Goal: Communication & Community: Answer question/provide support

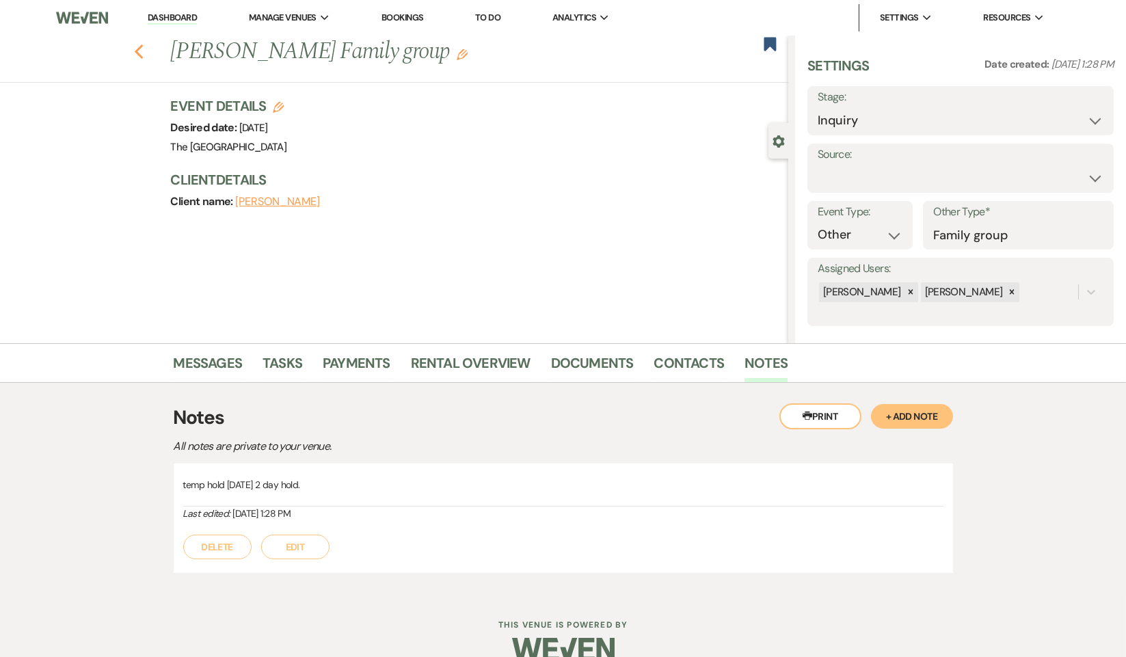
click at [139, 50] on icon "Previous" at bounding box center [139, 52] width 10 height 16
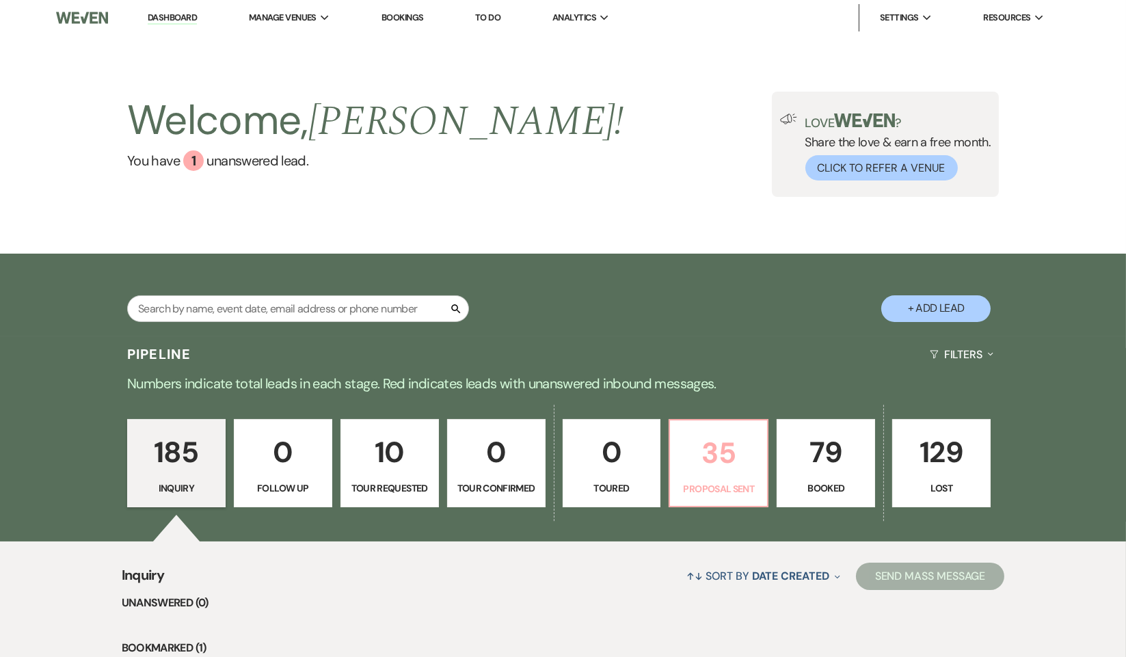
click at [724, 458] on p "35" at bounding box center [718, 453] width 81 height 46
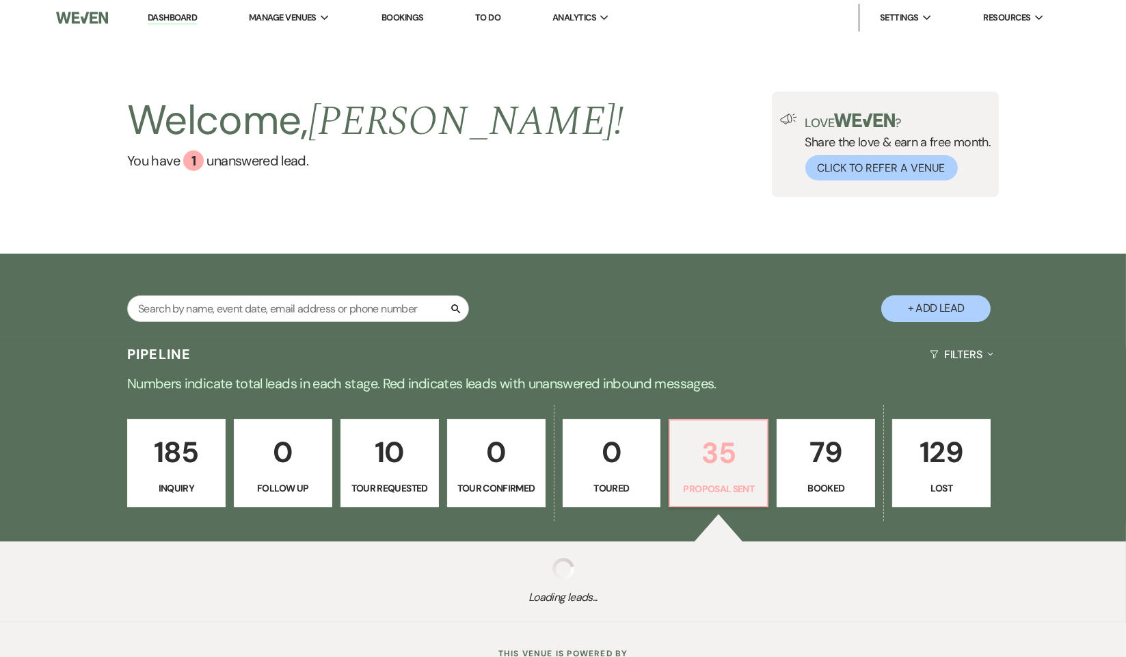
select select "6"
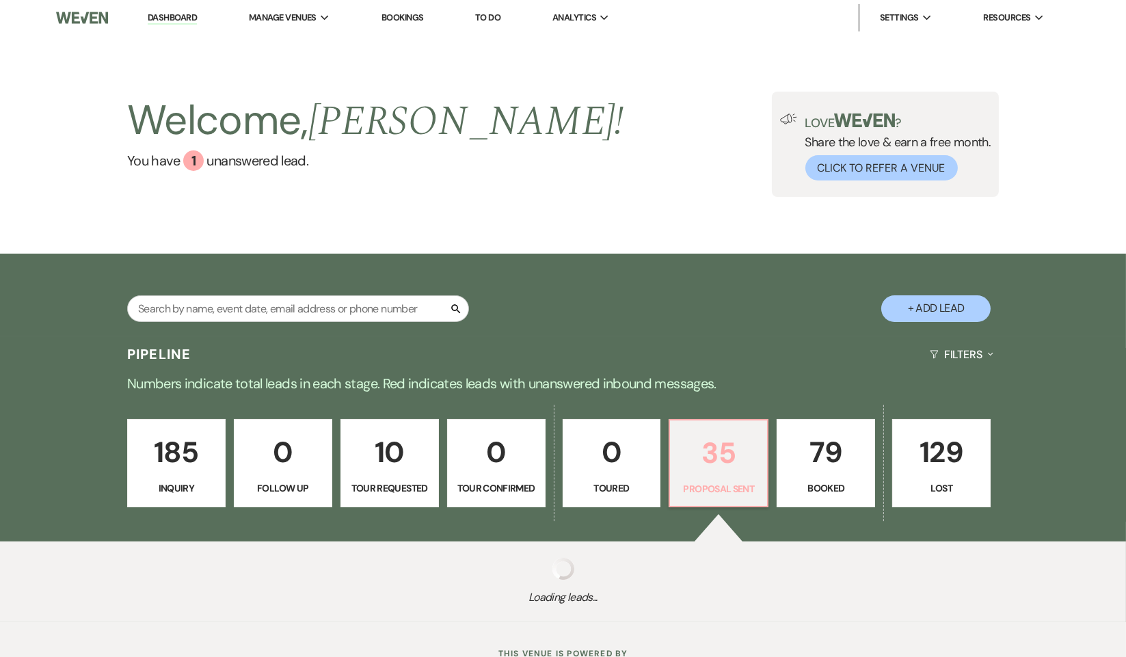
select select "6"
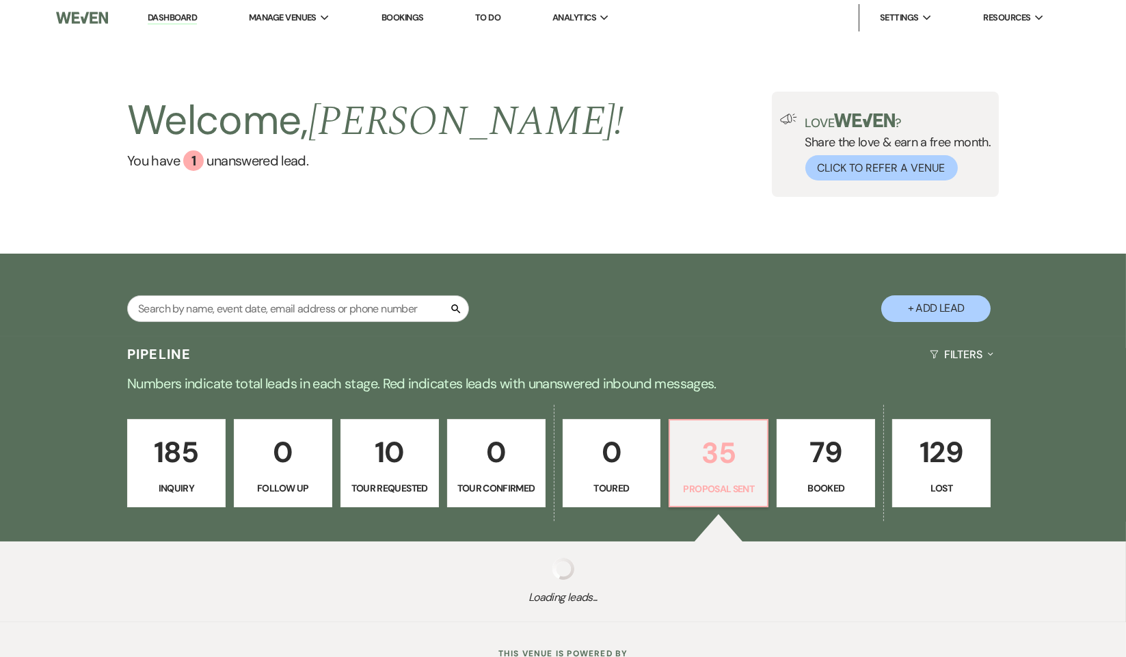
select select "6"
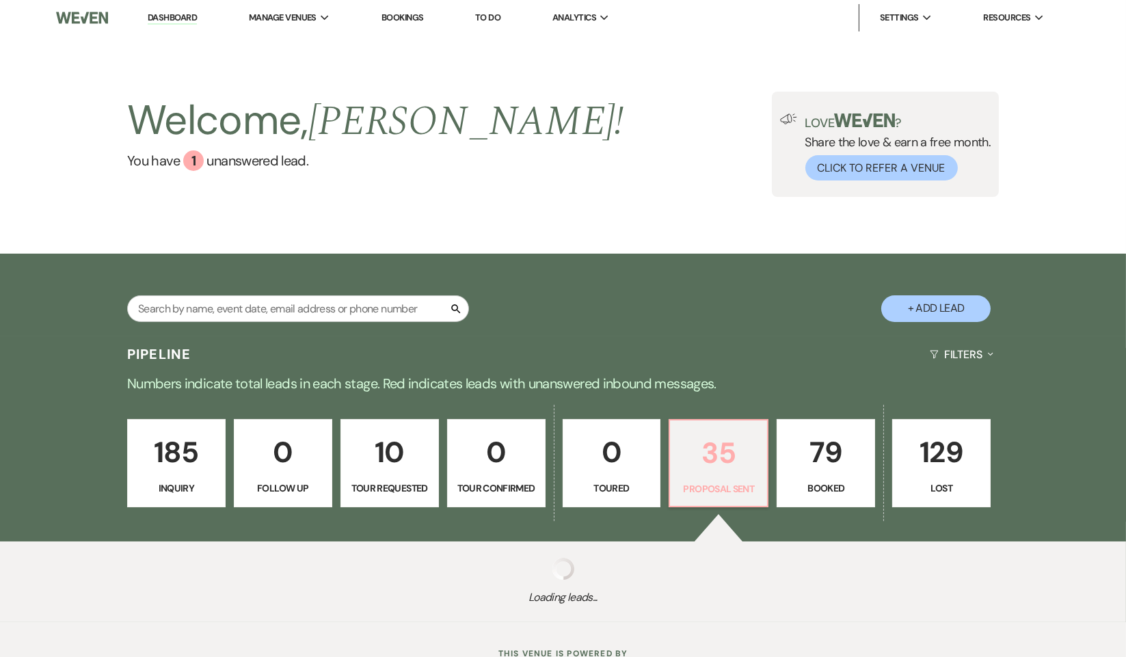
select select "6"
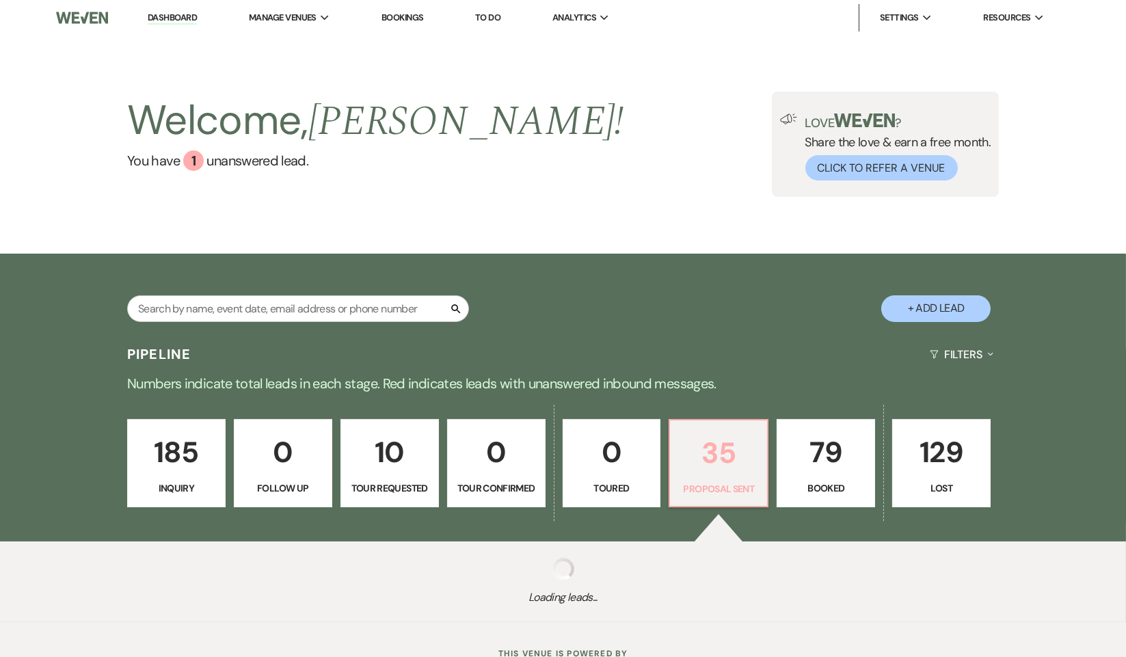
select select "6"
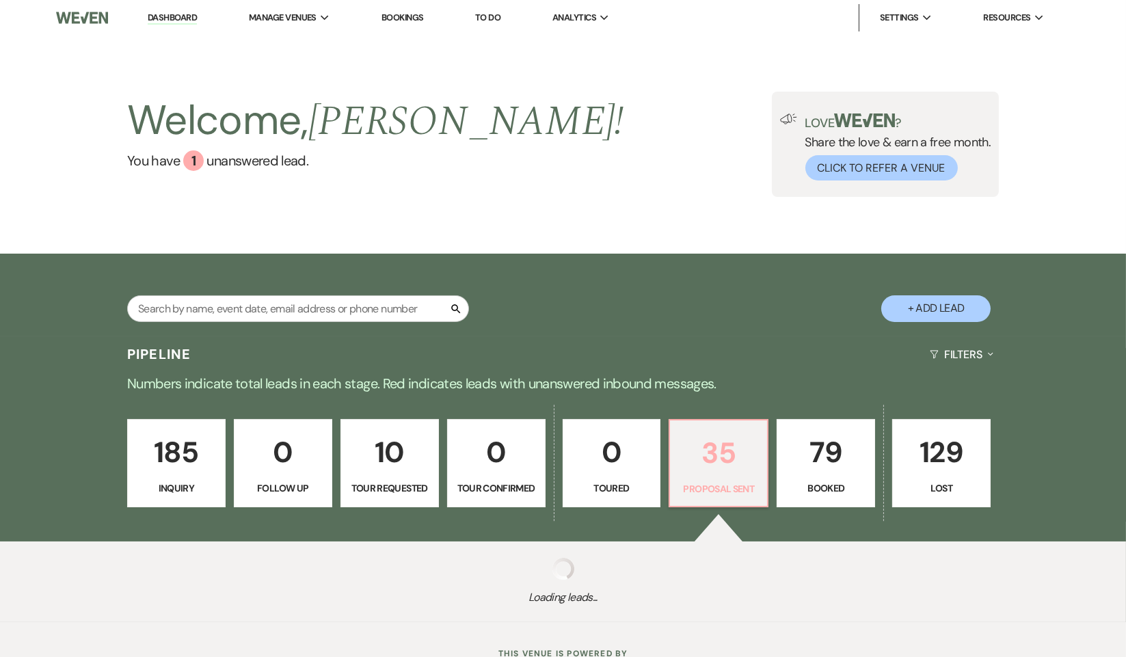
select select "6"
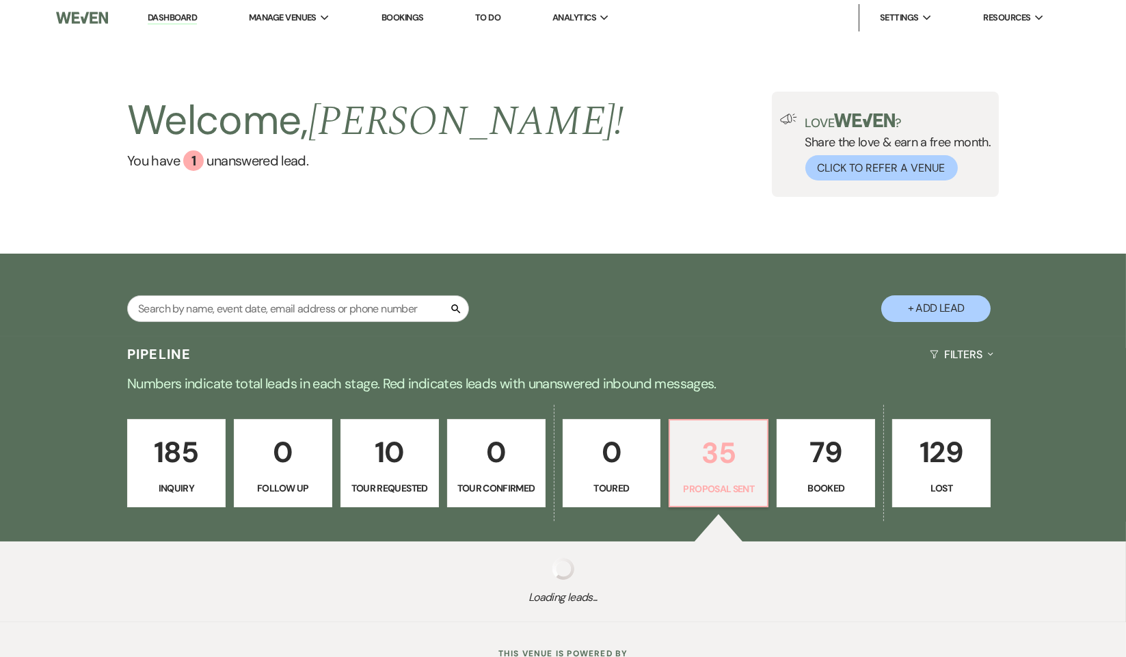
select select "6"
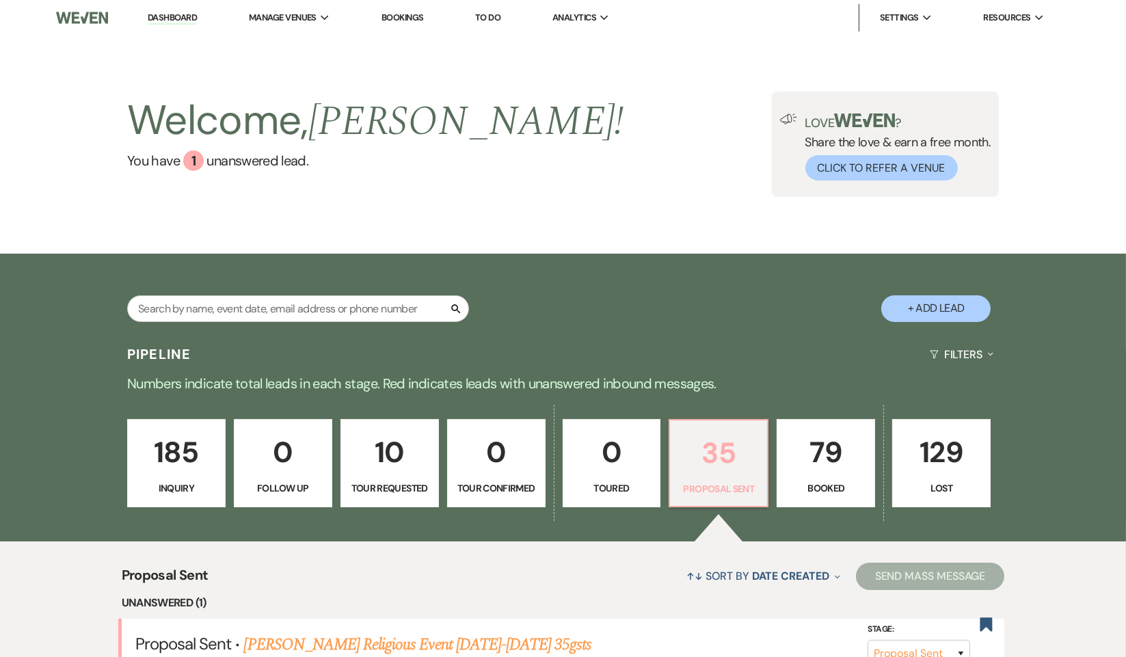
click at [716, 455] on p "35" at bounding box center [718, 453] width 81 height 46
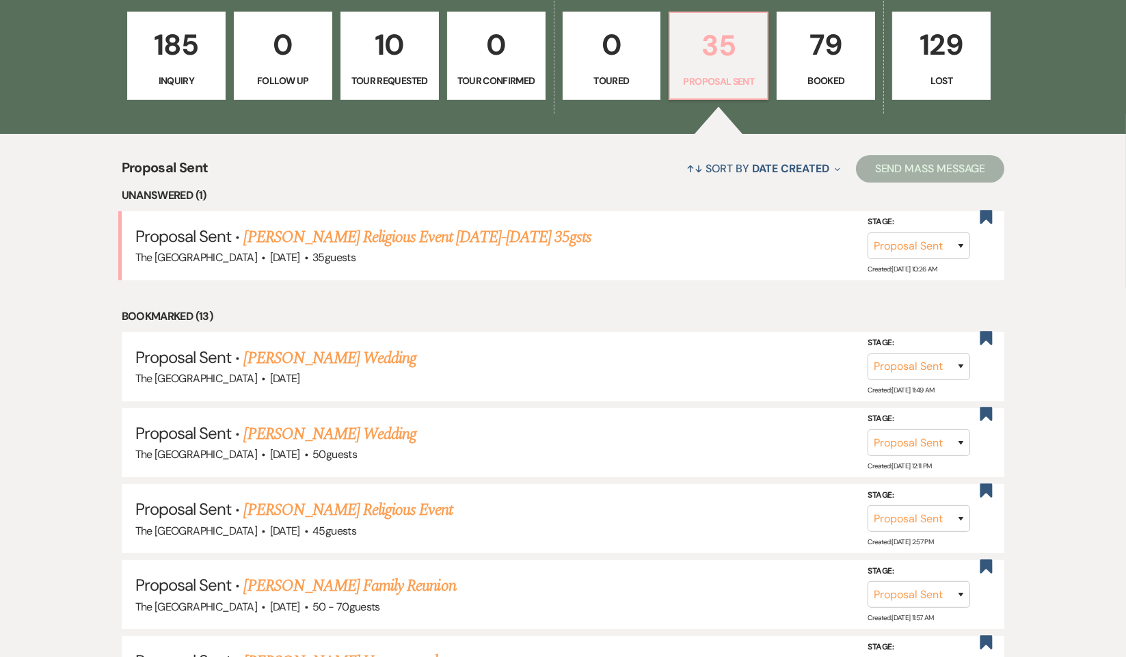
scroll to position [410, 0]
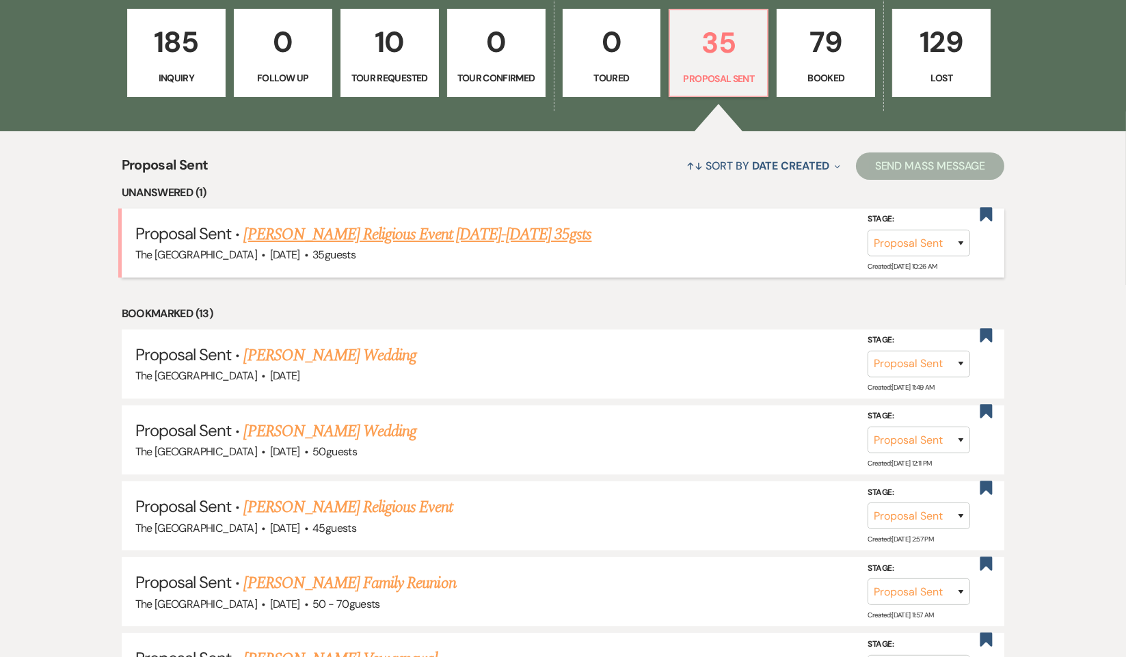
click at [373, 231] on link "[PERSON_NAME] Religious Event [DATE]-[DATE] 35gsts" at bounding box center [418, 234] width 348 height 25
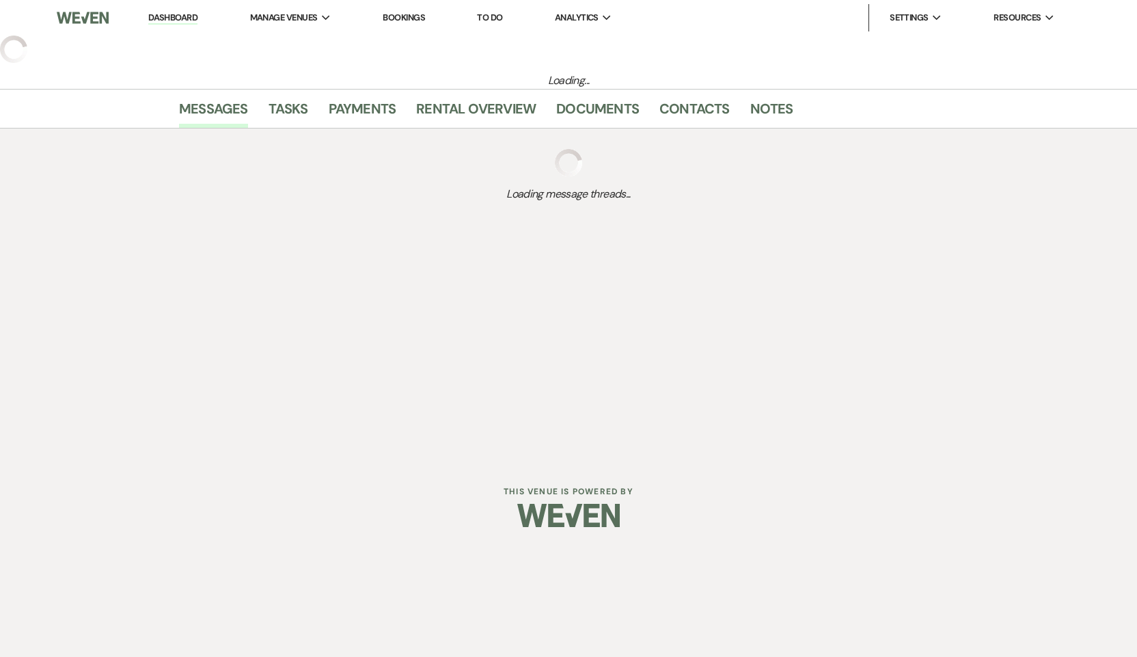
select select "6"
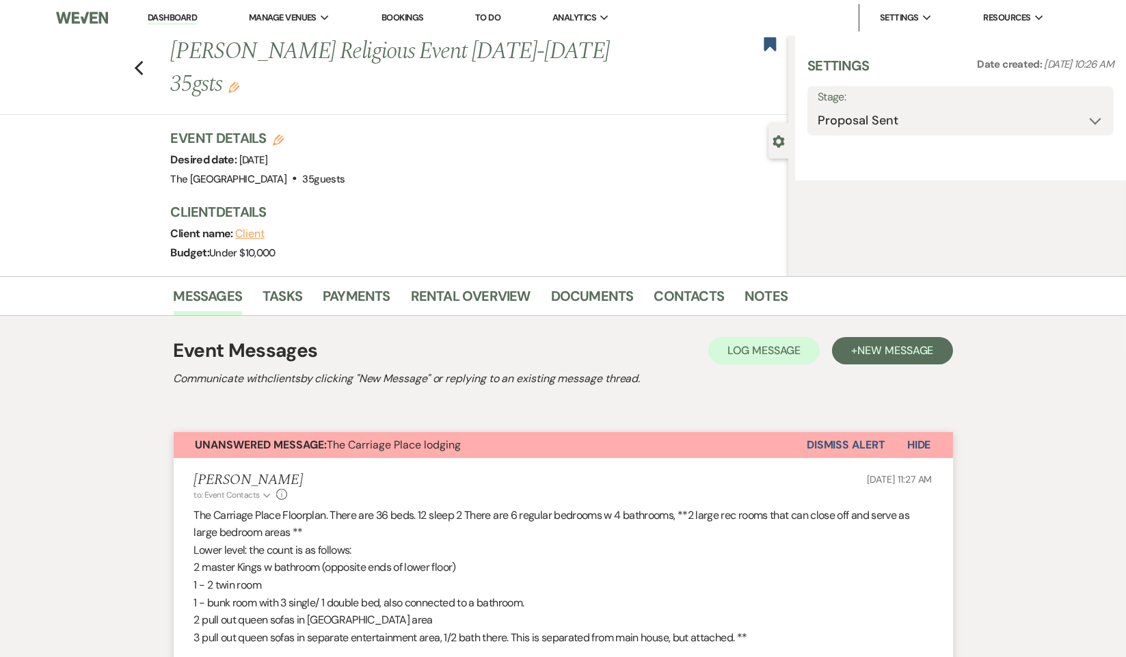
select select "5"
select select "12"
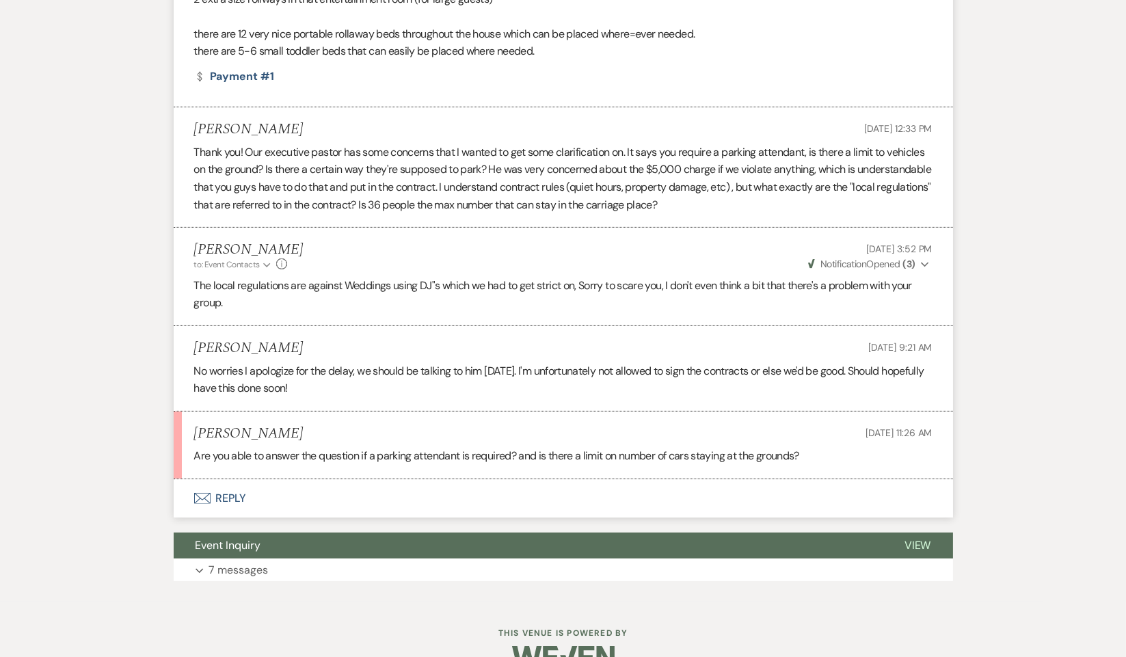
scroll to position [852, 0]
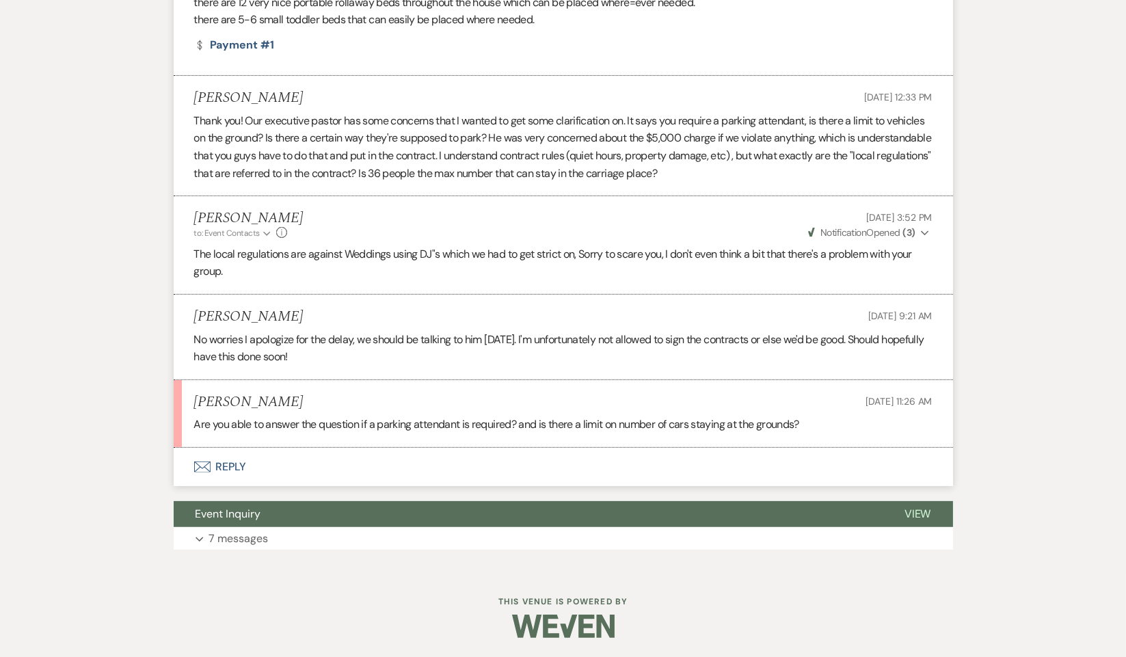
click at [238, 460] on button "Envelope Reply" at bounding box center [563, 467] width 779 height 38
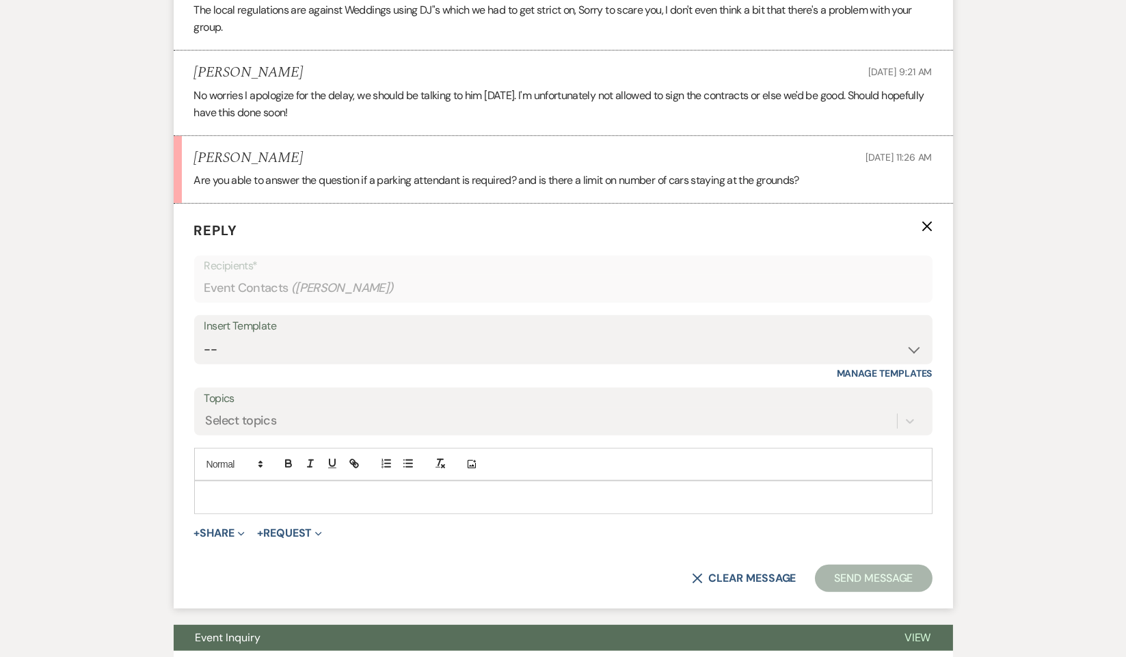
scroll to position [1098, 0]
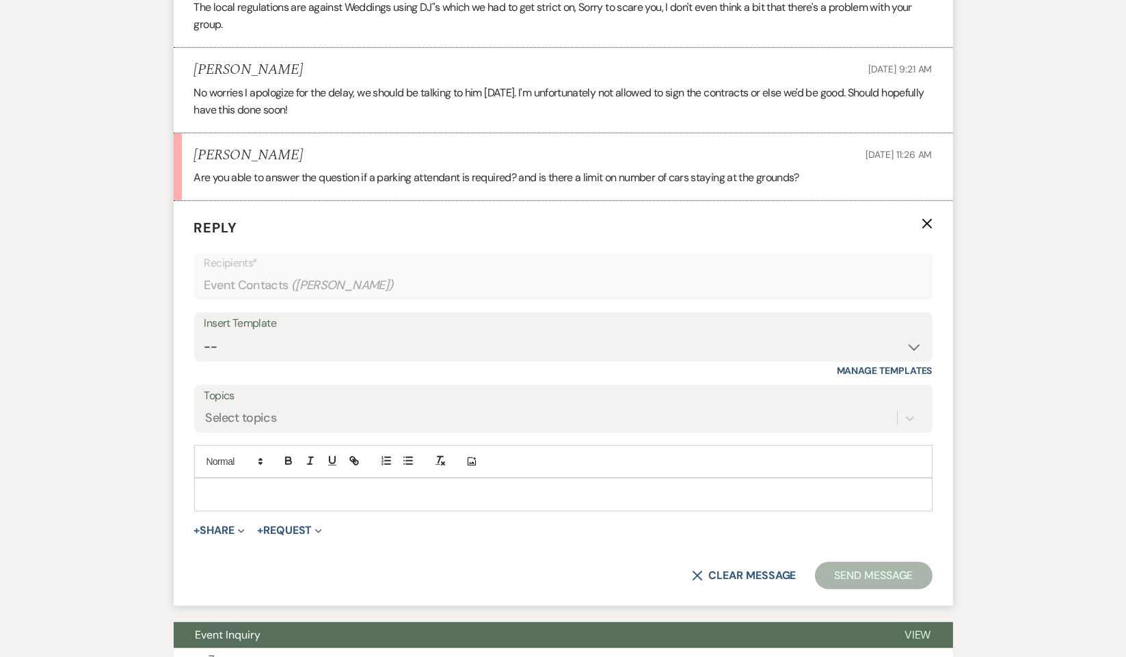
click at [238, 483] on div at bounding box center [563, 493] width 737 height 31
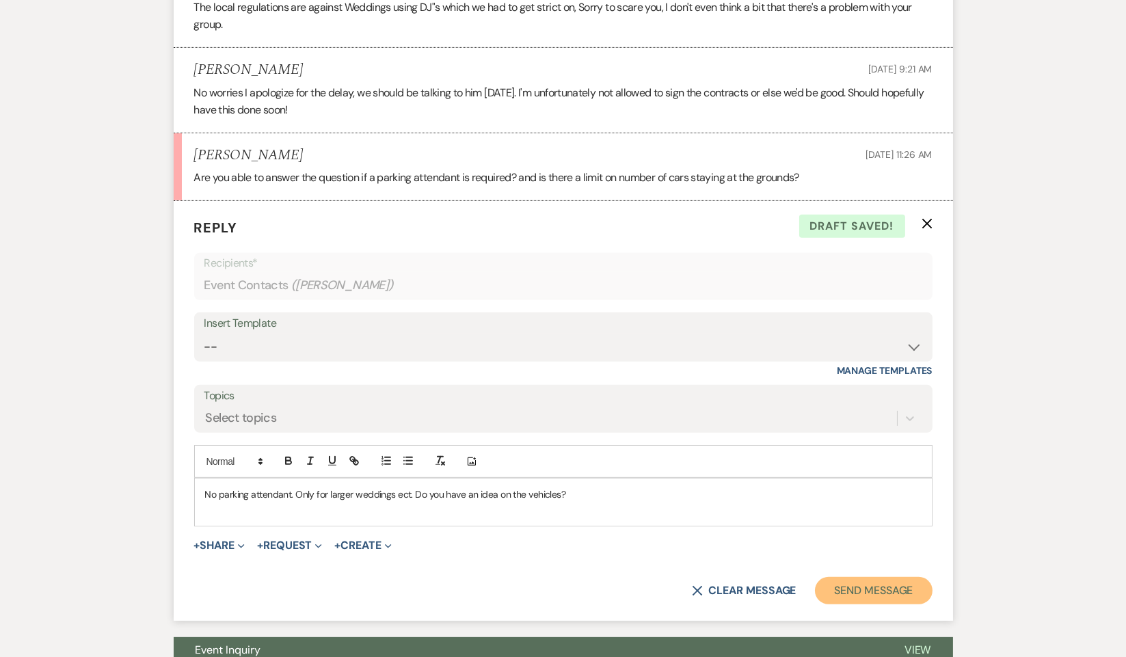
click at [853, 584] on button "Send Message" at bounding box center [873, 590] width 117 height 27
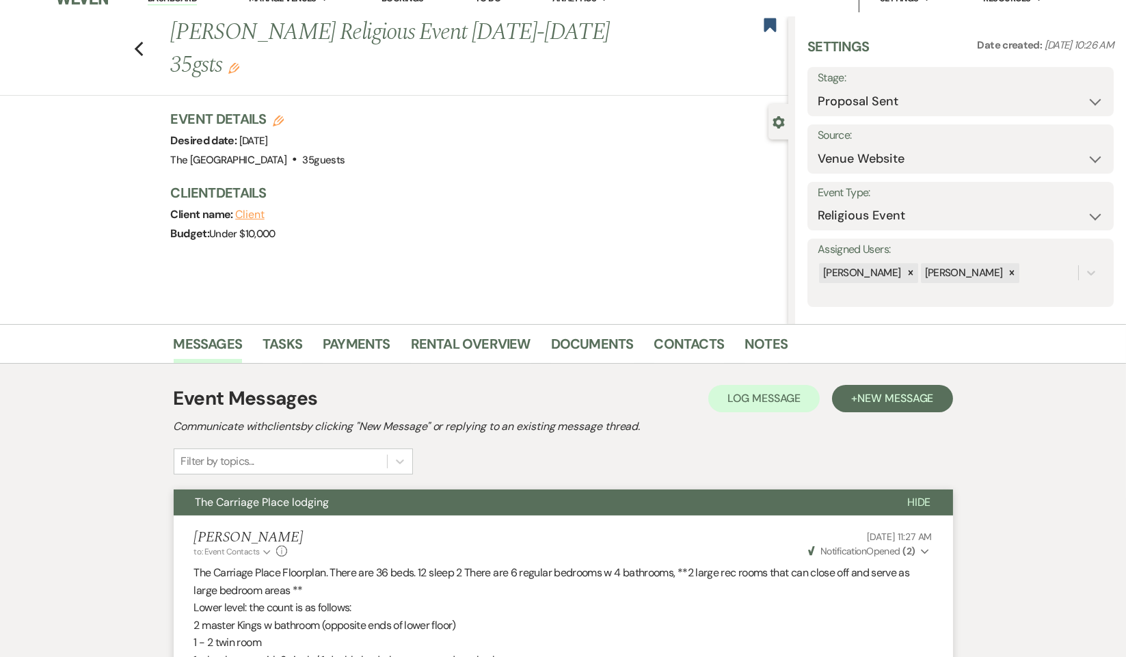
scroll to position [0, 0]
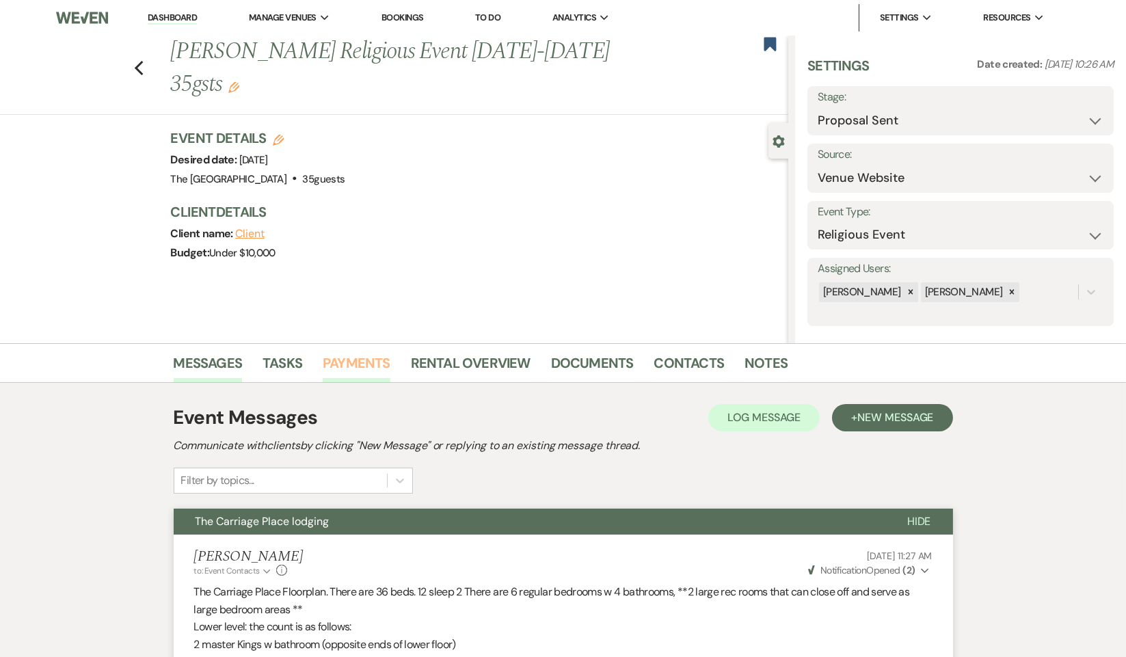
click at [350, 354] on link "Payments" at bounding box center [357, 367] width 68 height 30
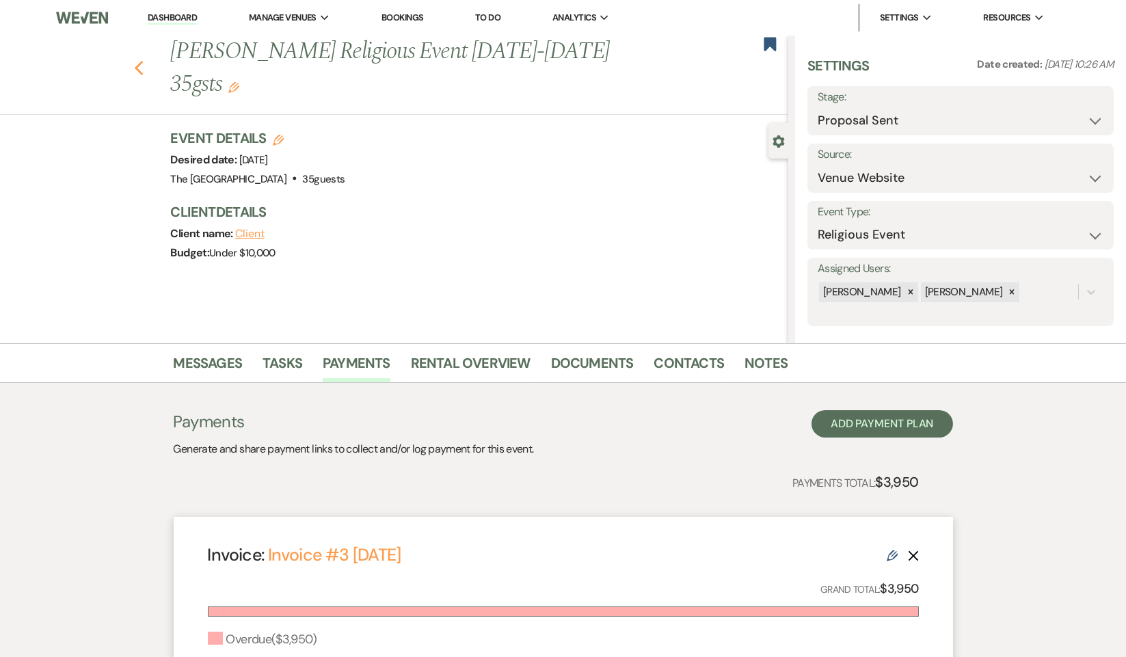
click at [141, 66] on use "button" at bounding box center [138, 68] width 9 height 15
select select "6"
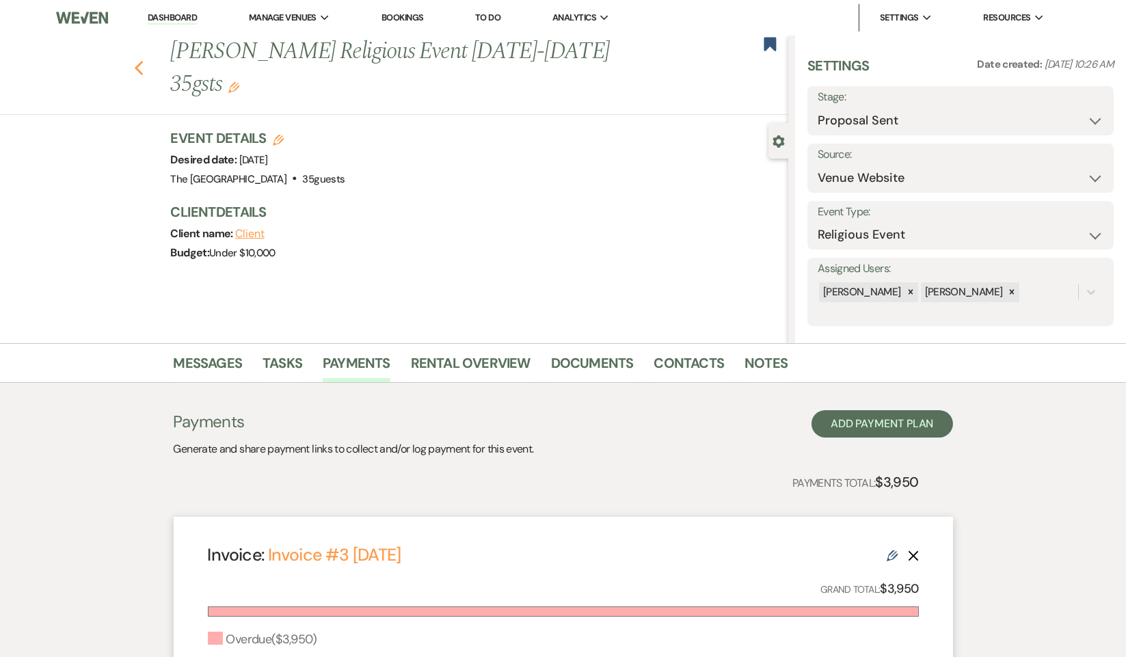
select select "6"
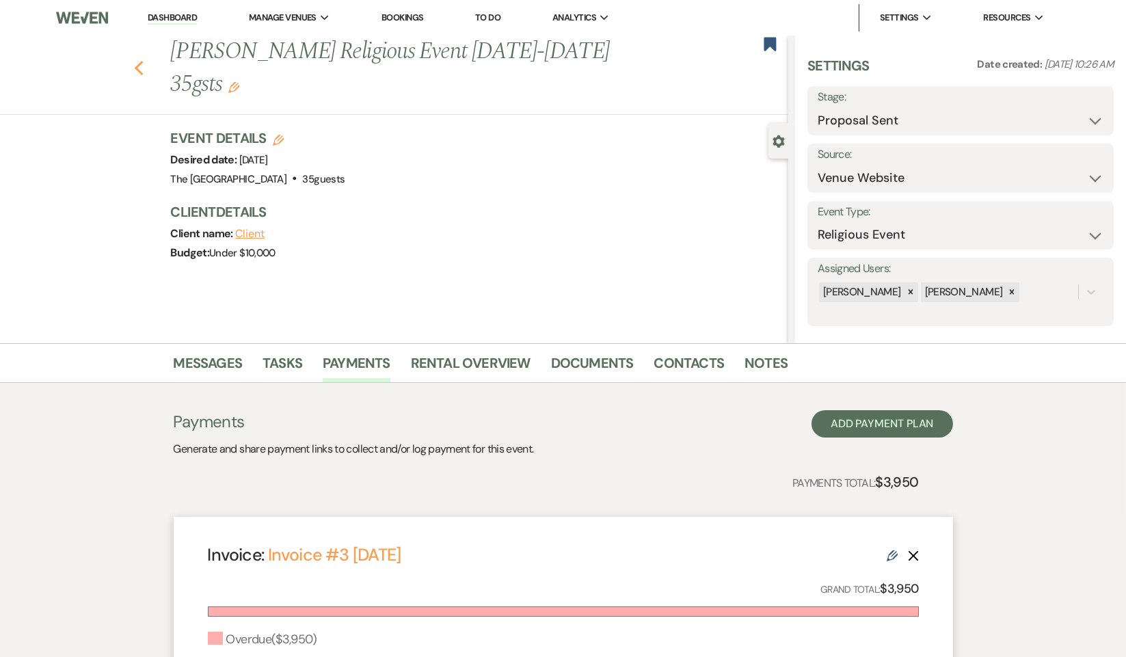
select select "6"
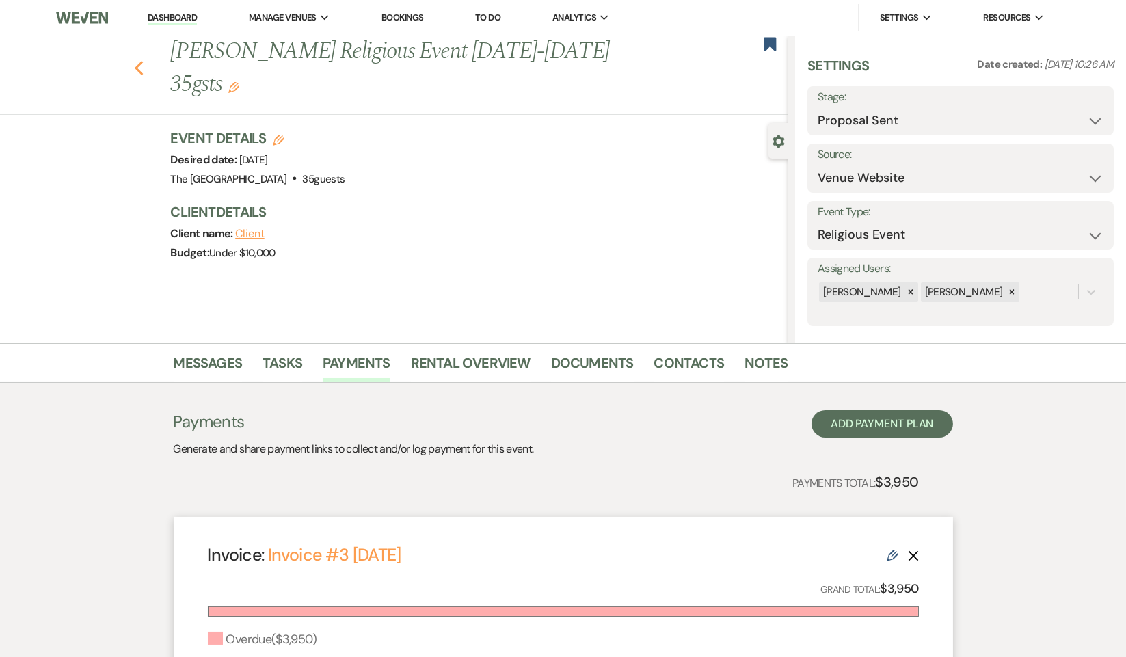
select select "6"
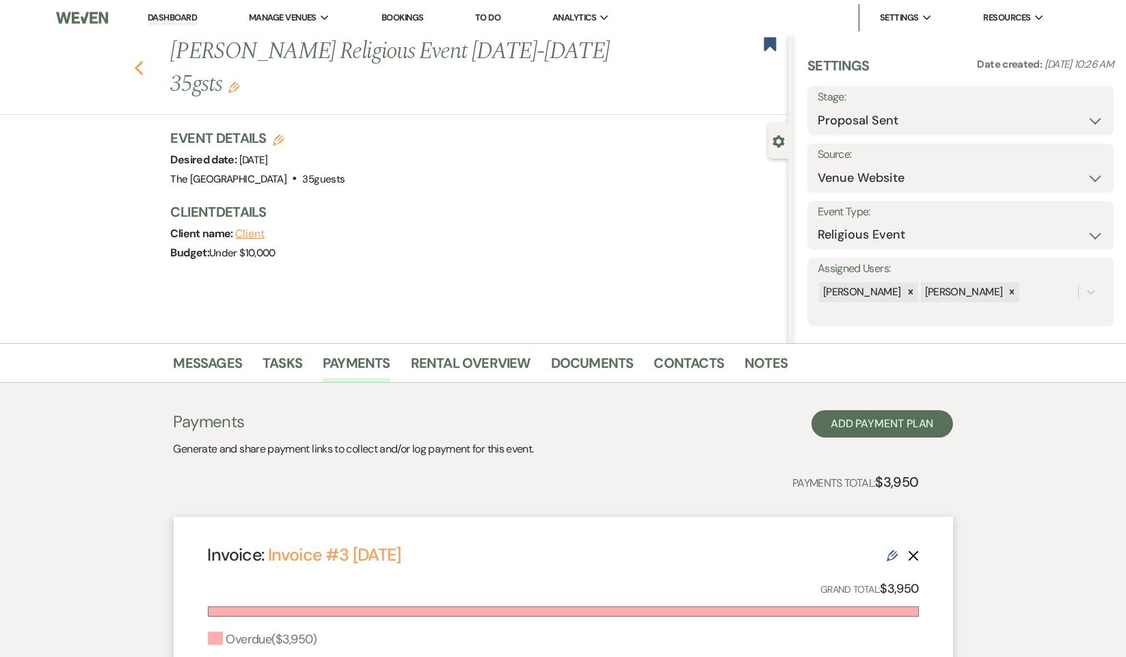
select select "6"
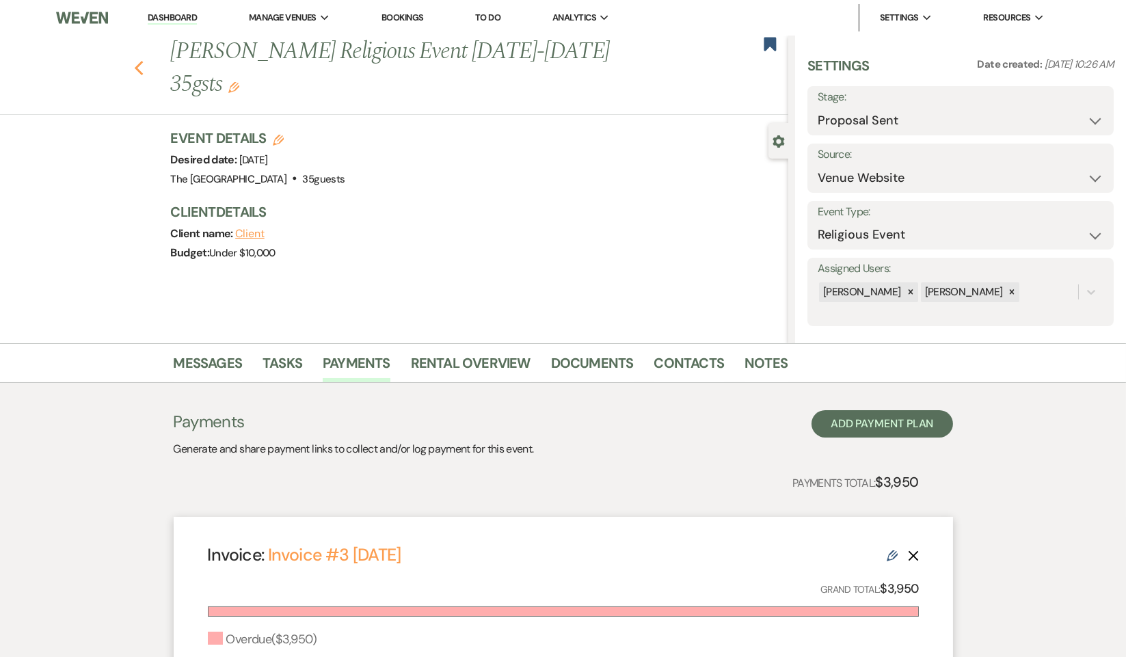
select select "6"
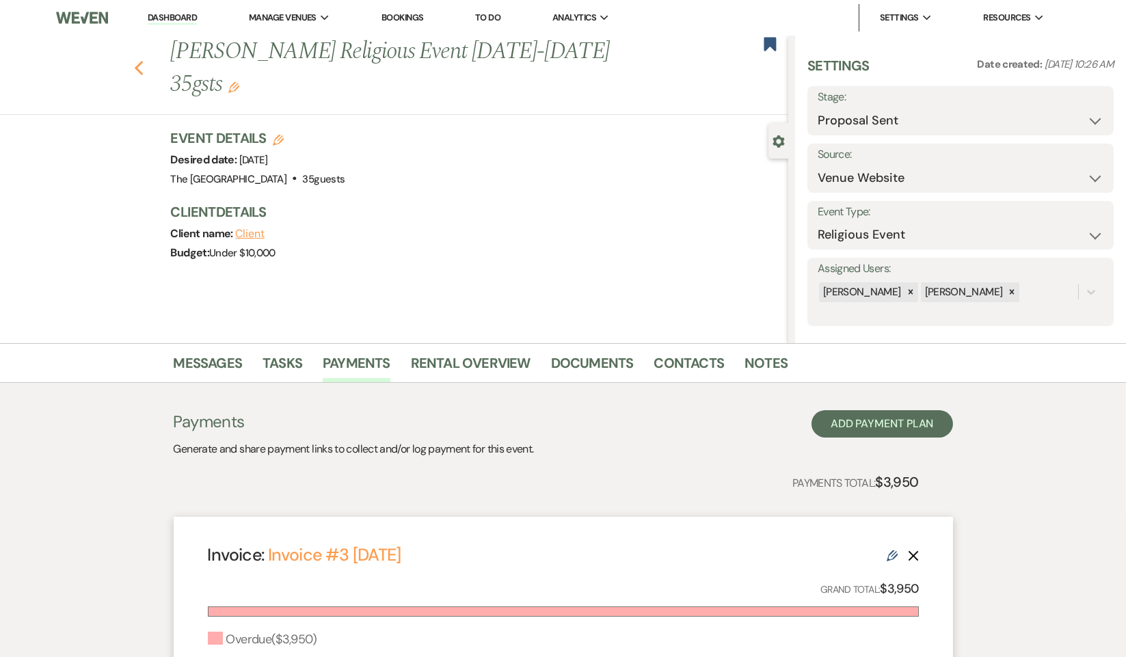
select select "6"
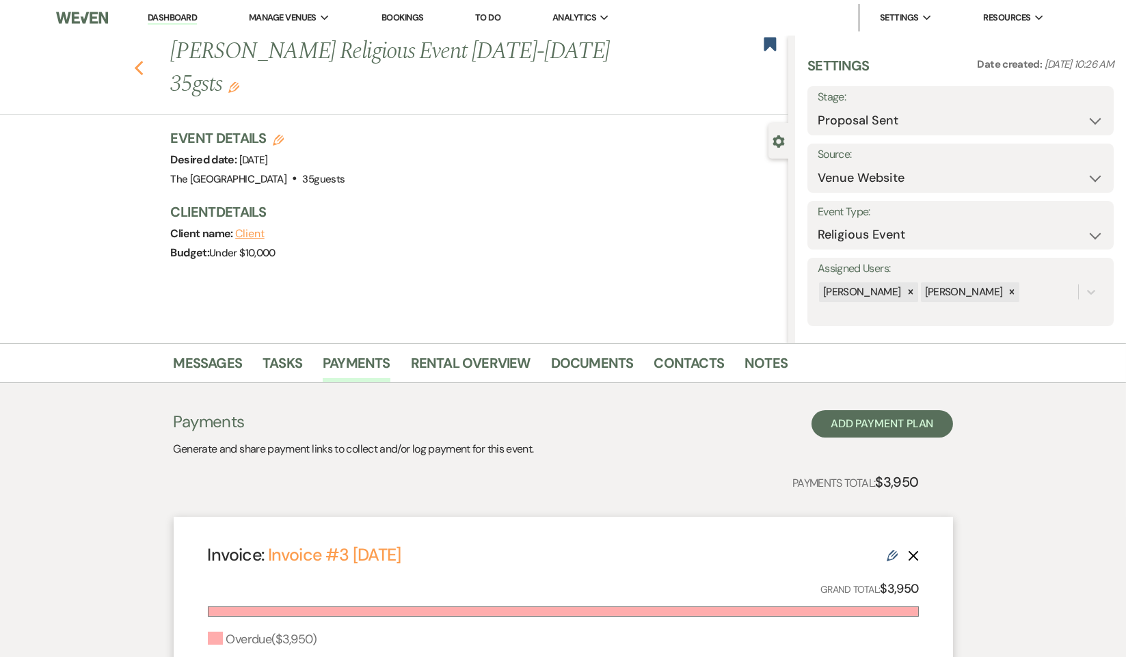
select select "6"
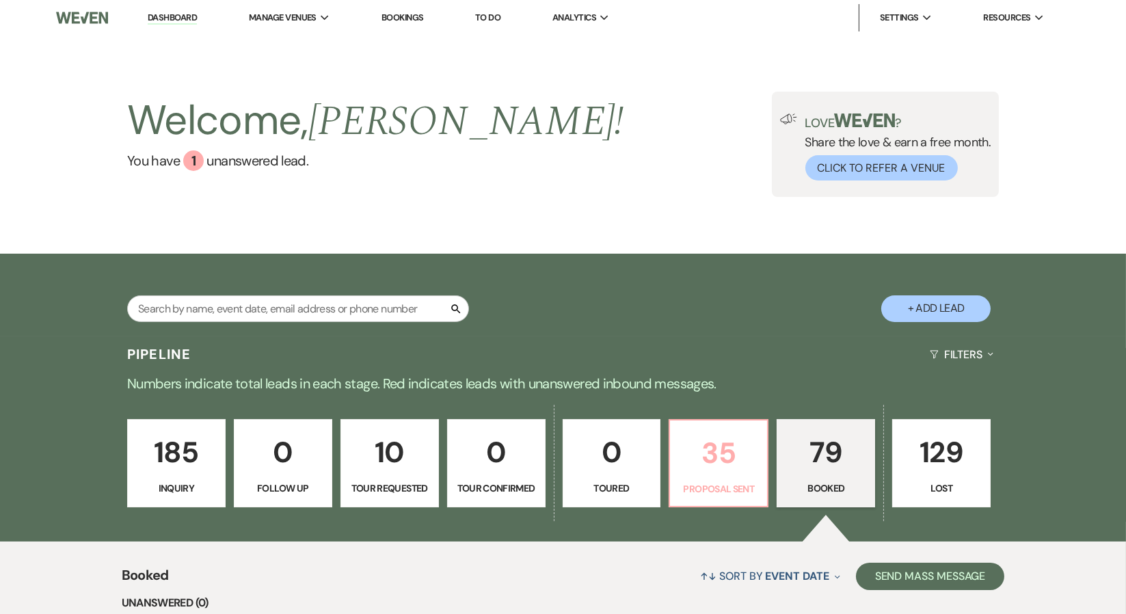
click at [721, 455] on p "35" at bounding box center [718, 453] width 81 height 46
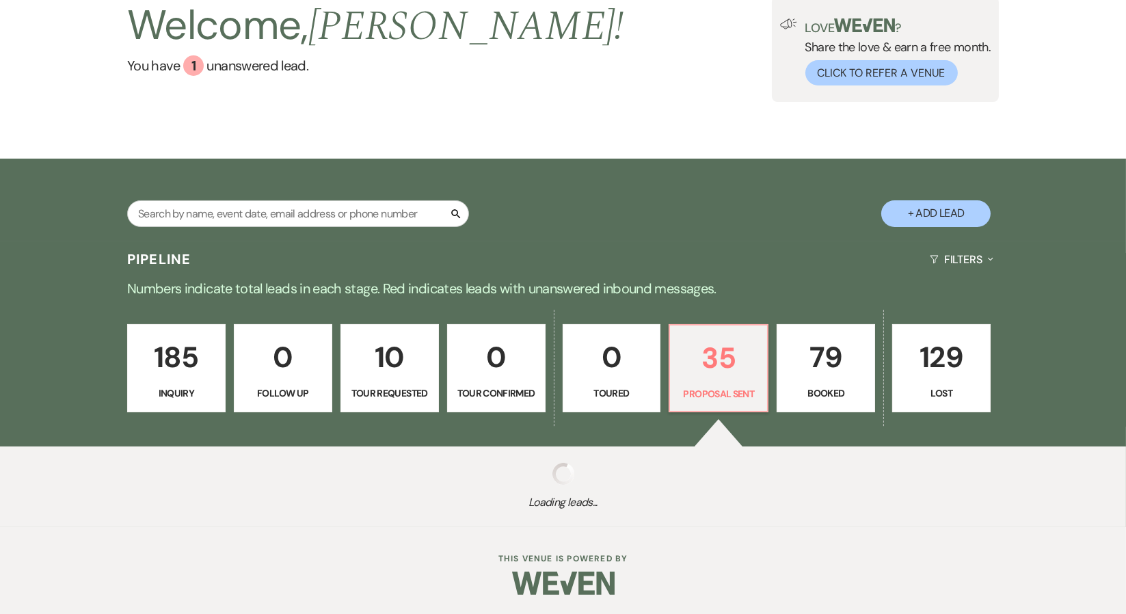
select select "6"
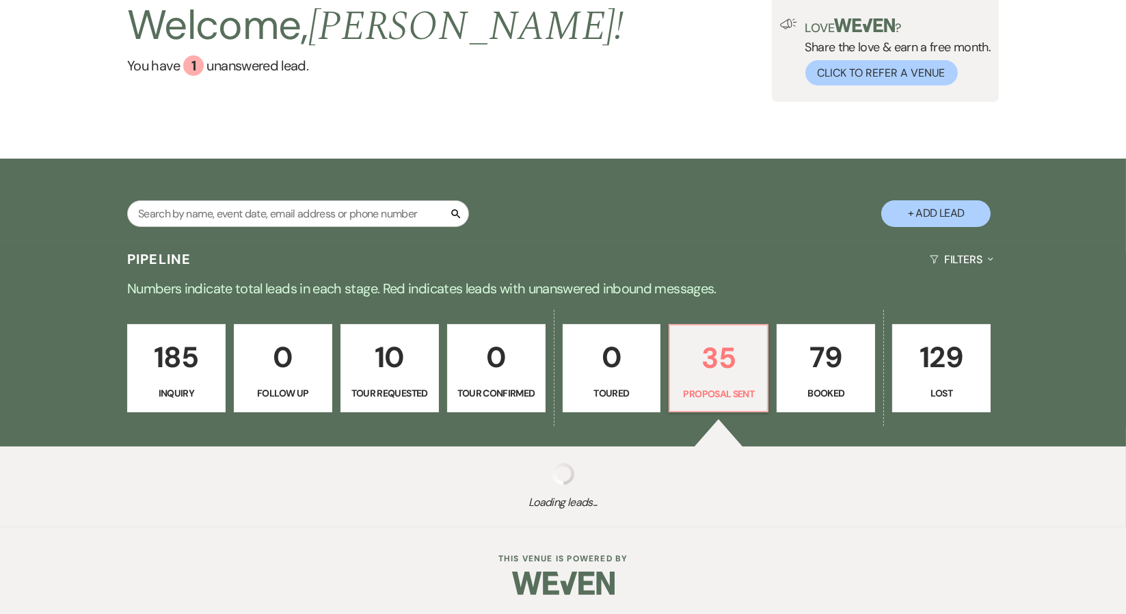
select select "6"
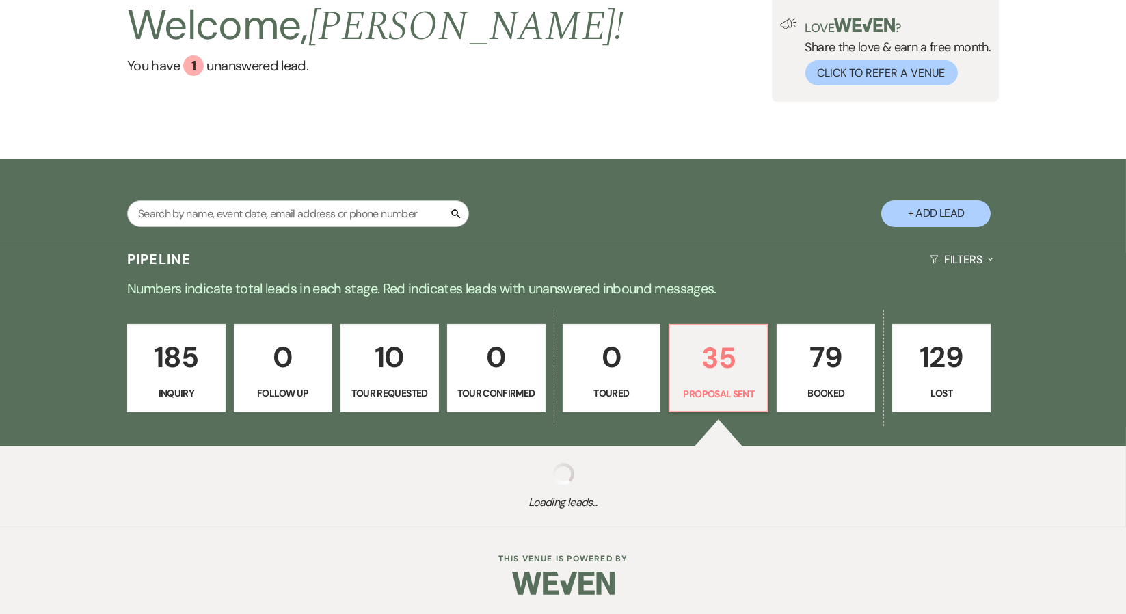
select select "6"
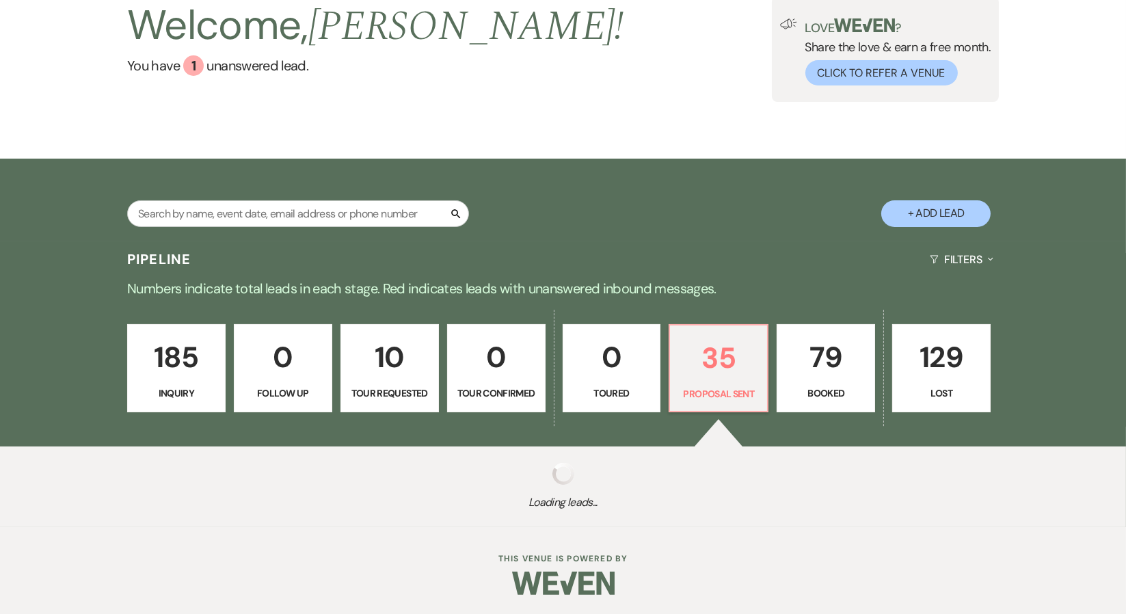
select select "6"
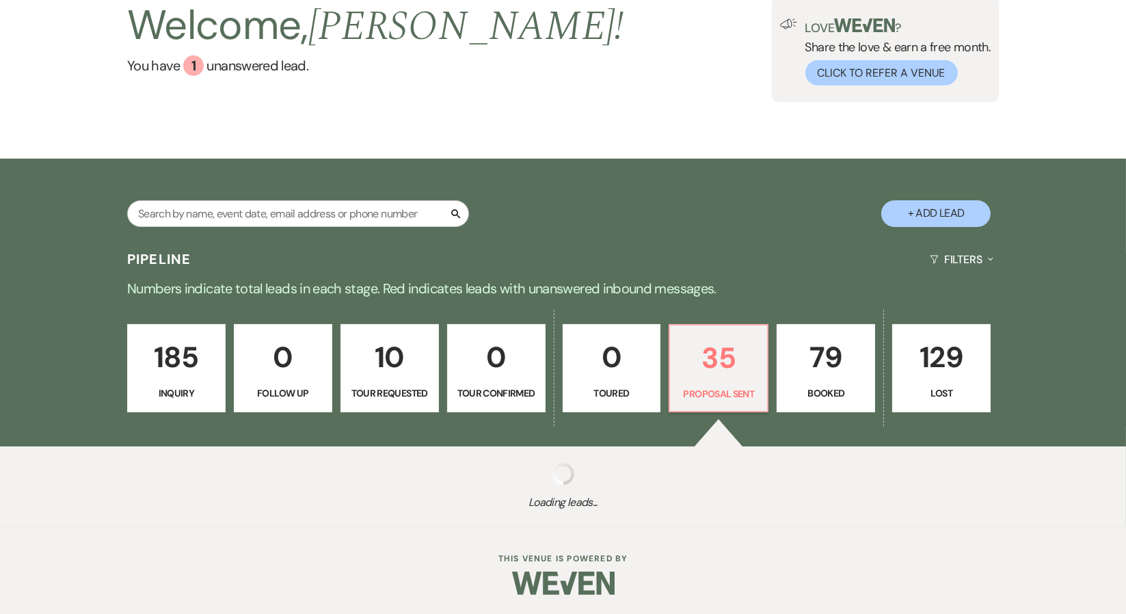
select select "6"
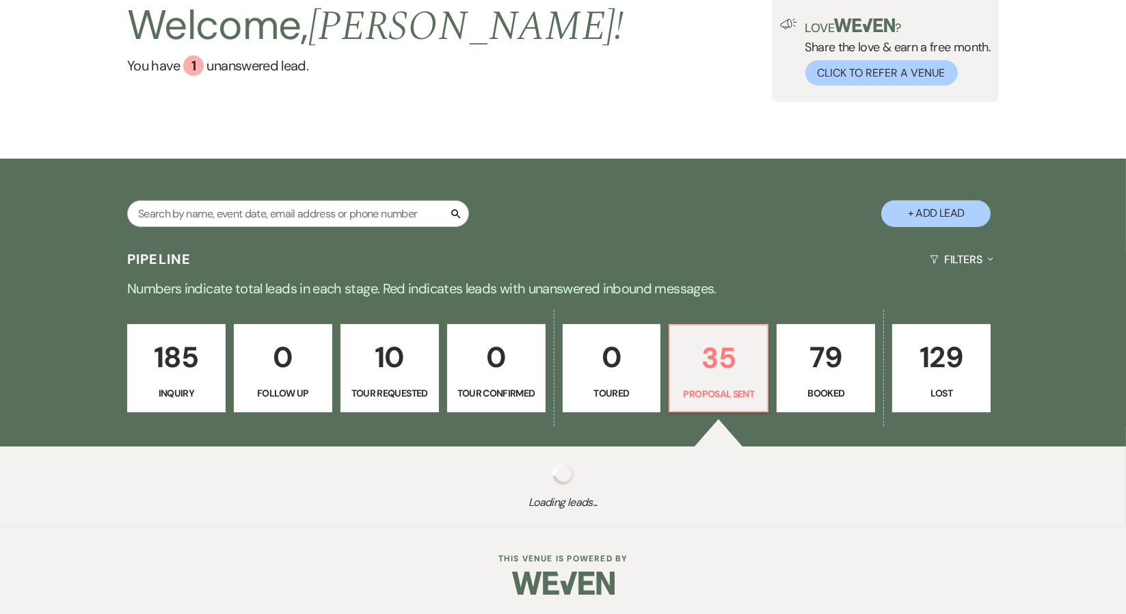
select select "6"
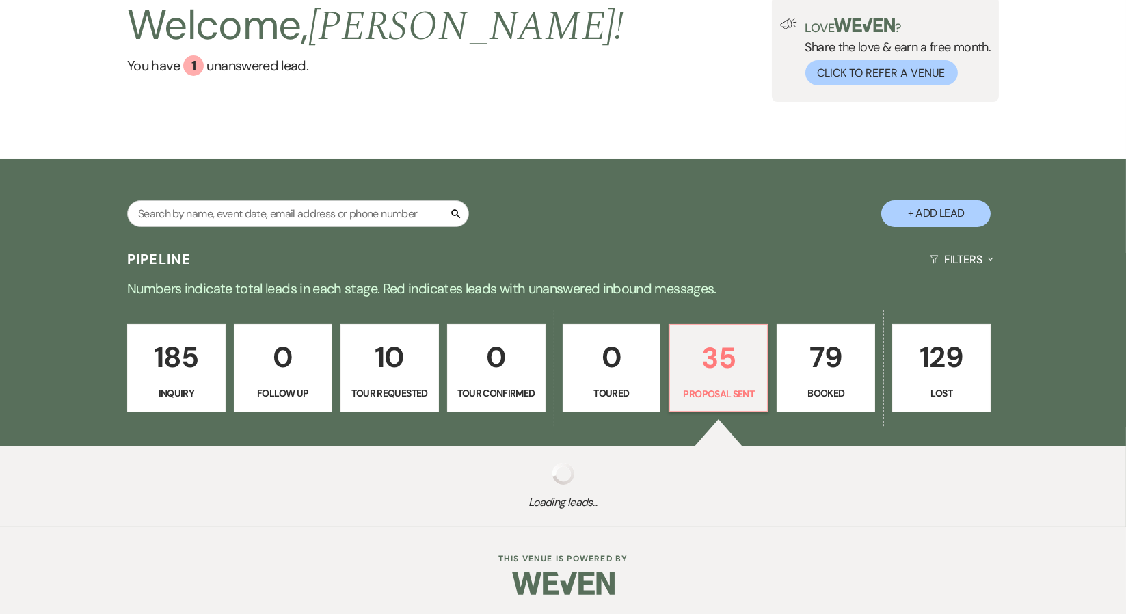
select select "6"
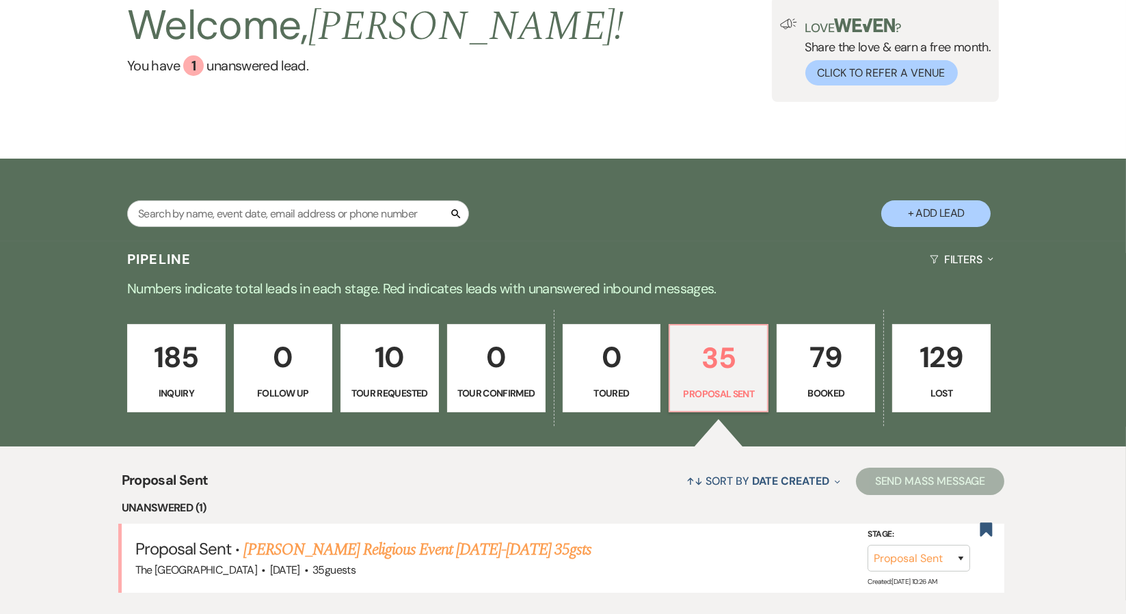
scroll to position [232, 0]
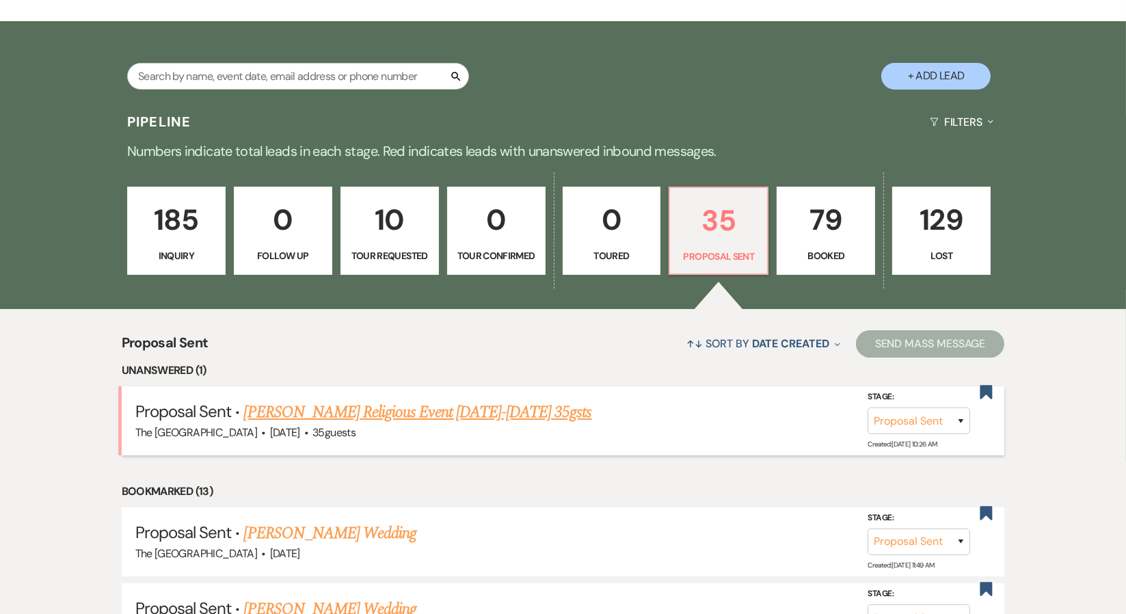
click at [405, 404] on link "[PERSON_NAME] Religious Event [DATE]-[DATE] 35gsts" at bounding box center [418, 412] width 348 height 25
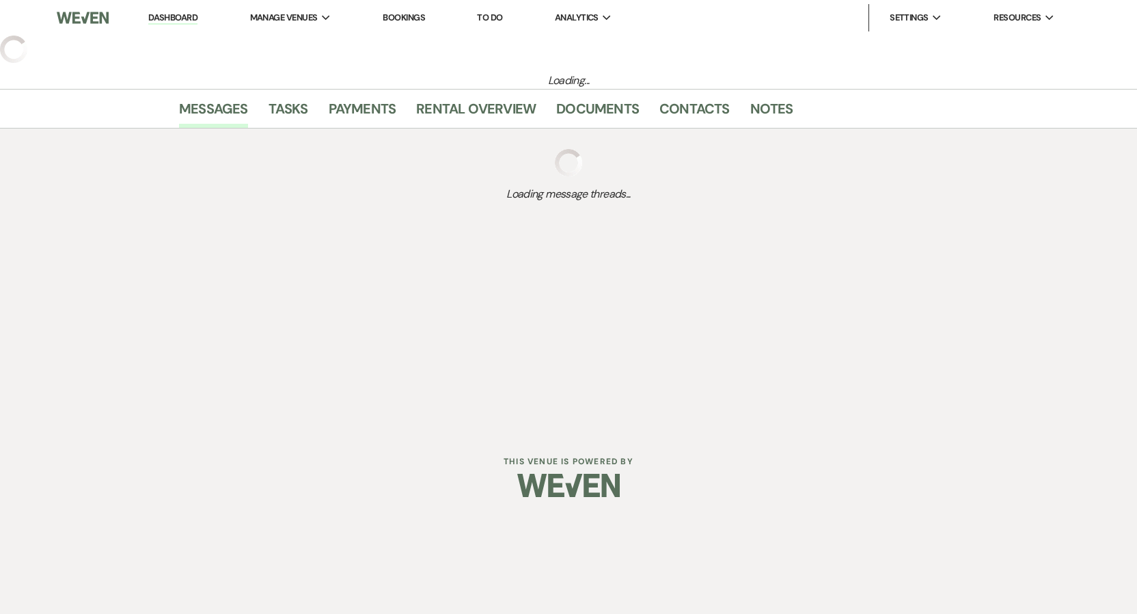
select select "6"
select select "5"
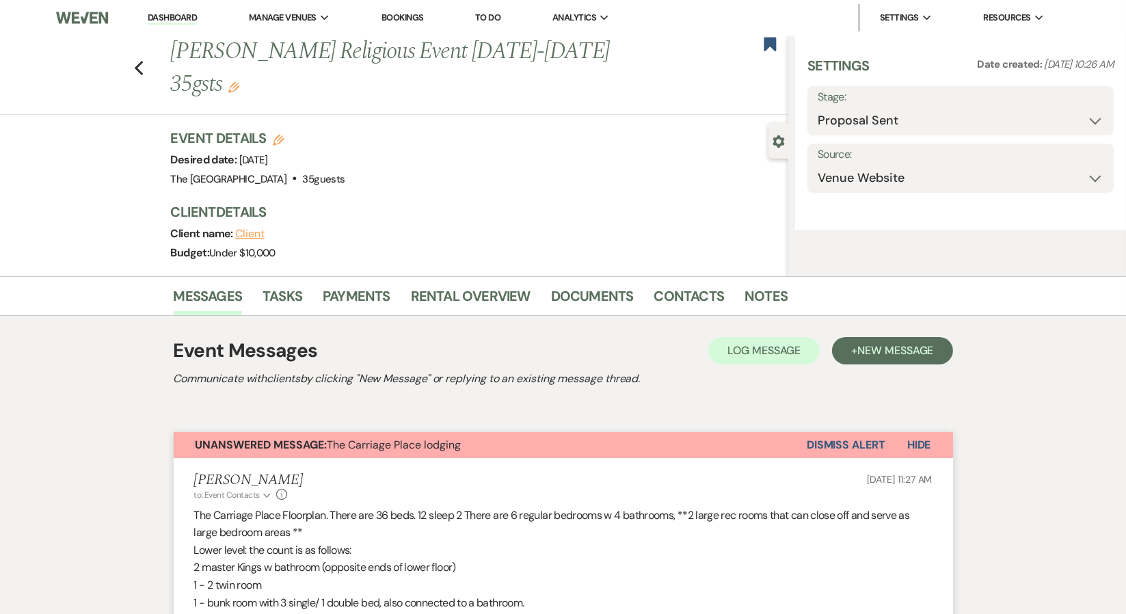
select select "12"
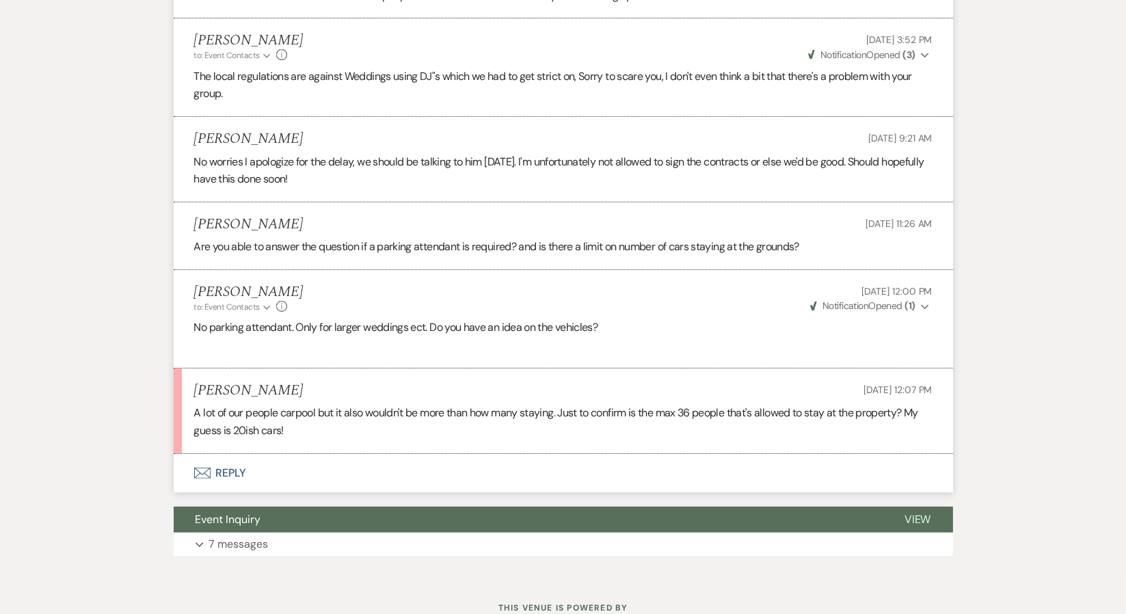
scroll to position [1079, 0]
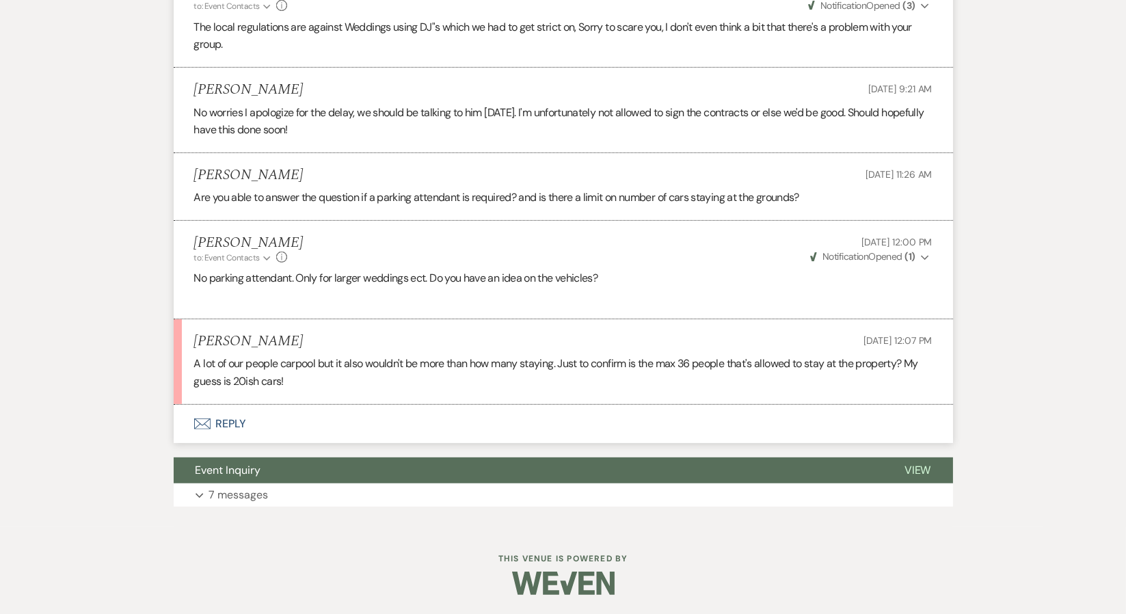
click at [228, 418] on button "Envelope Reply" at bounding box center [563, 424] width 779 height 38
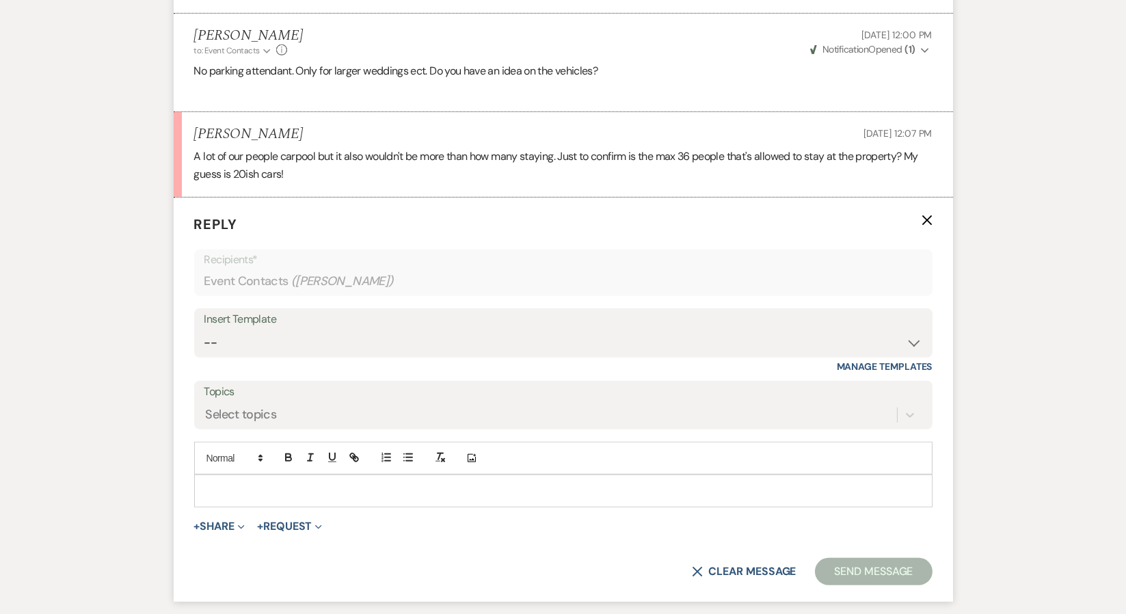
scroll to position [1316, 0]
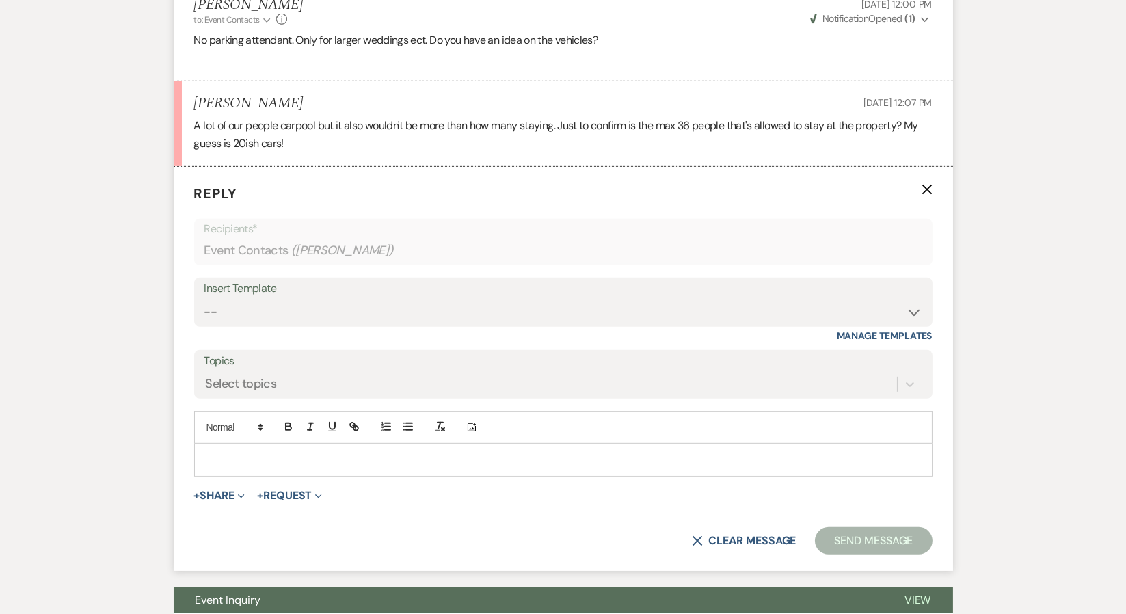
click at [233, 452] on p at bounding box center [563, 459] width 716 height 15
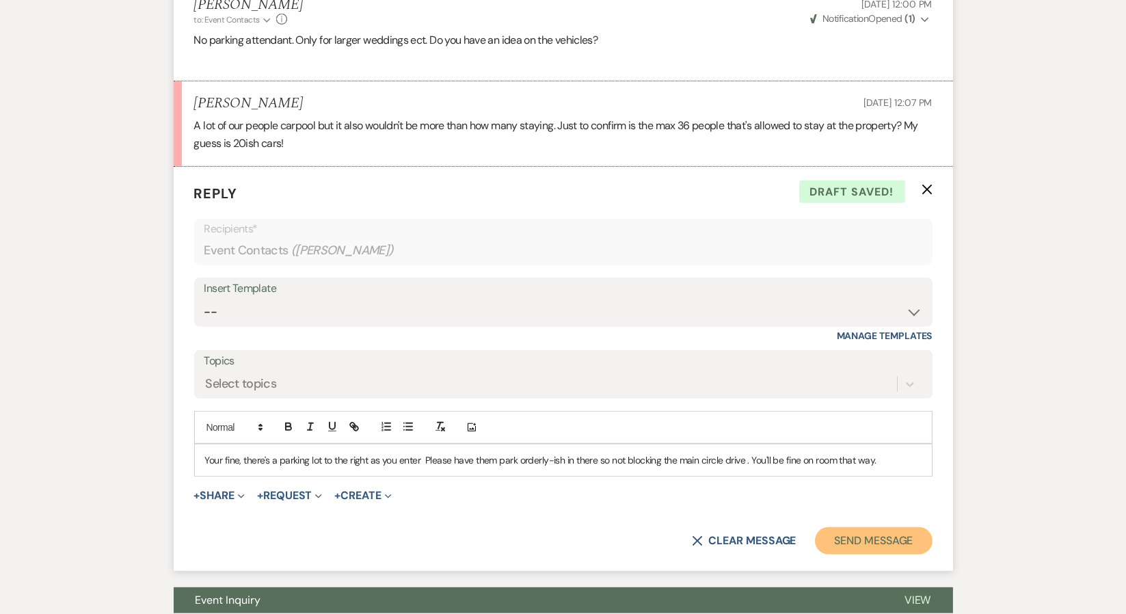
click at [881, 534] on button "Send Message" at bounding box center [873, 540] width 117 height 27
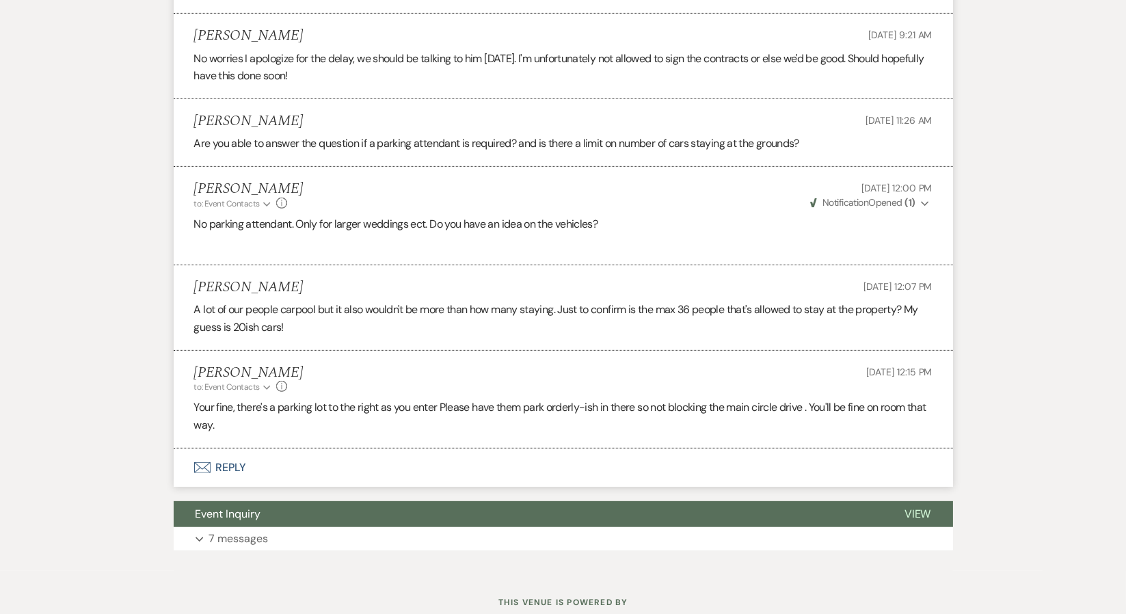
scroll to position [1162, 0]
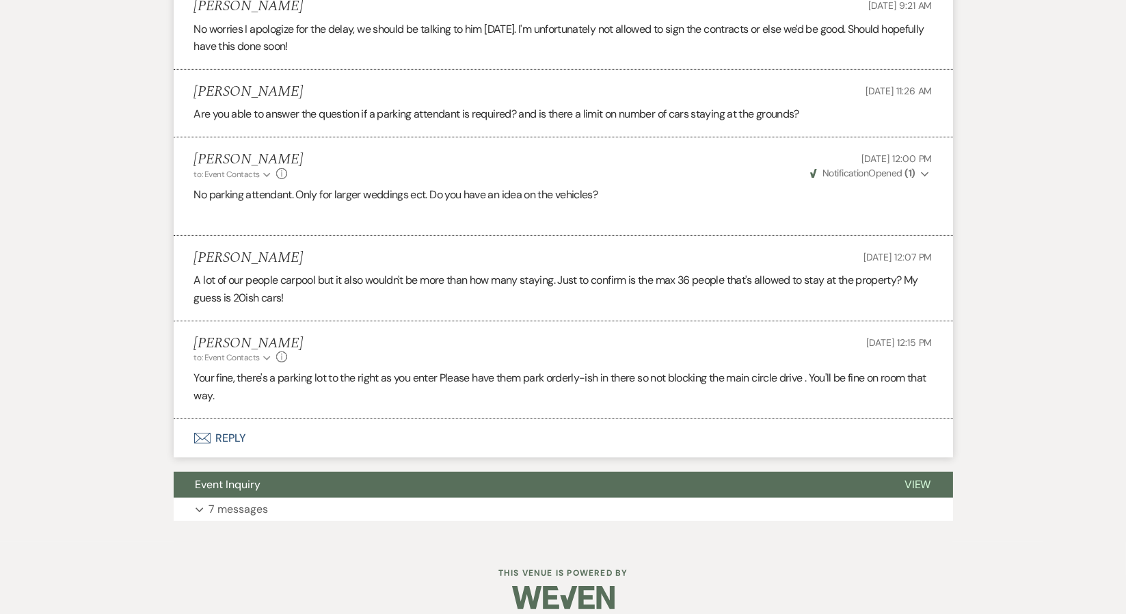
click at [228, 434] on button "Envelope Reply" at bounding box center [563, 438] width 779 height 38
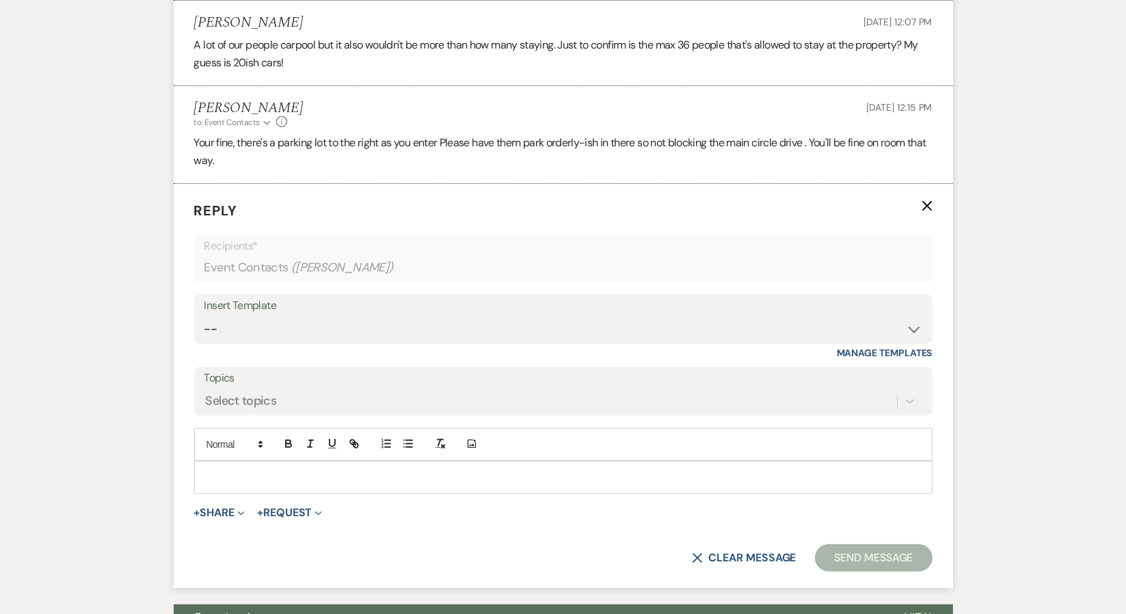
scroll to position [1475, 0]
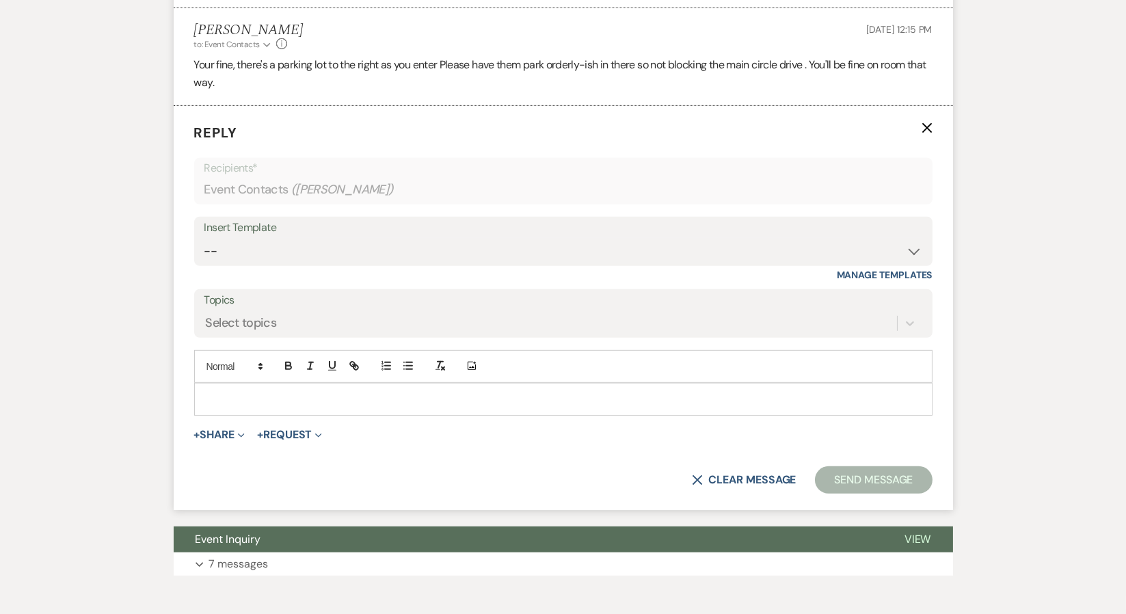
click at [220, 385] on div at bounding box center [563, 398] width 737 height 31
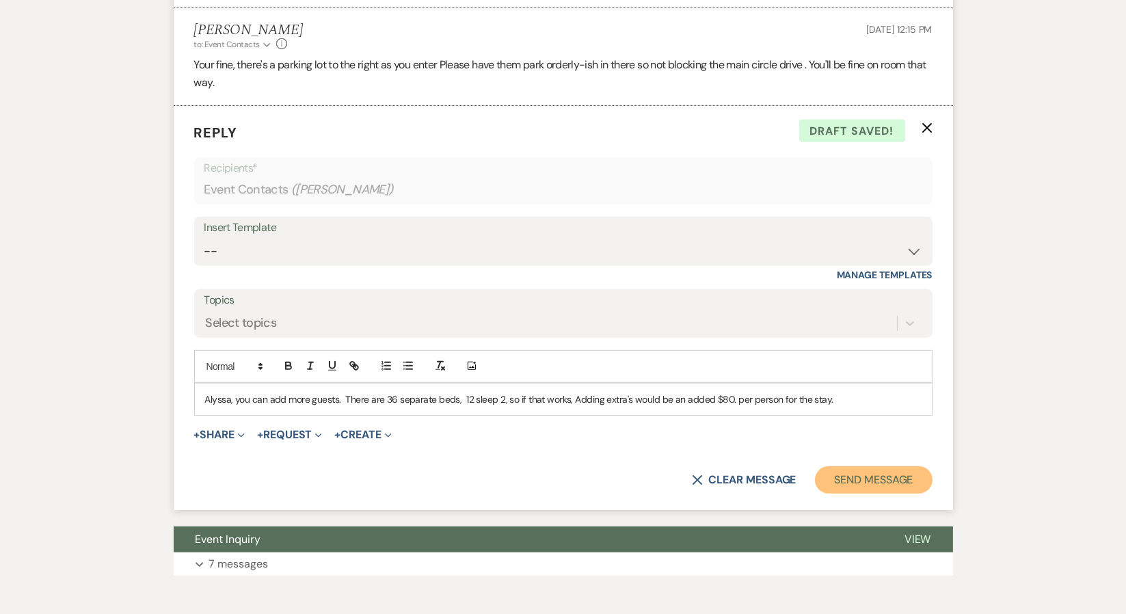
click at [856, 476] on button "Send Message" at bounding box center [873, 479] width 117 height 27
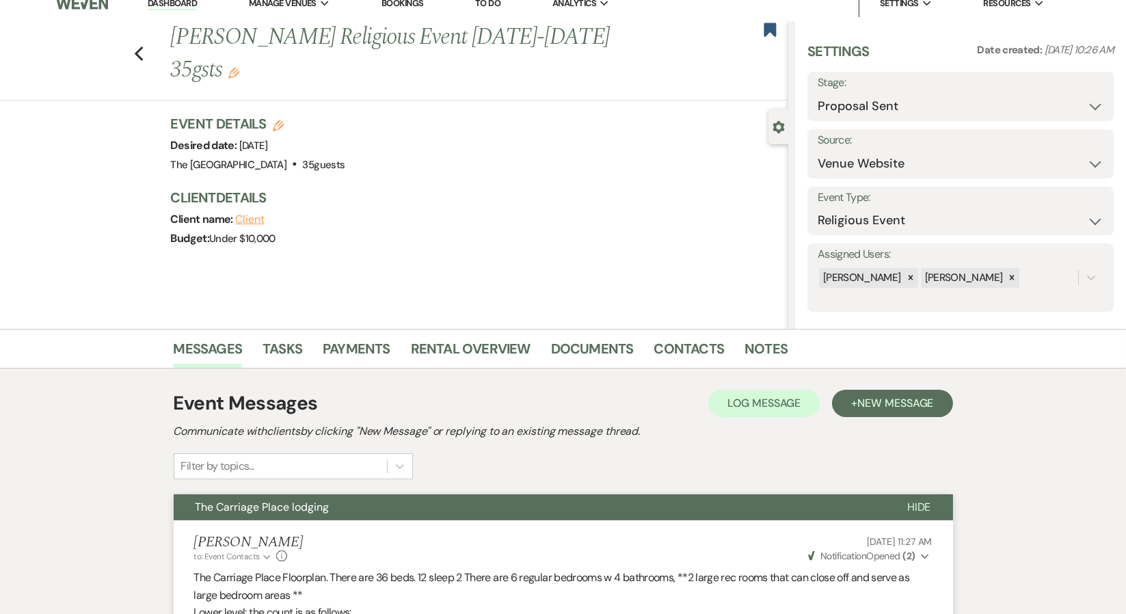
scroll to position [0, 0]
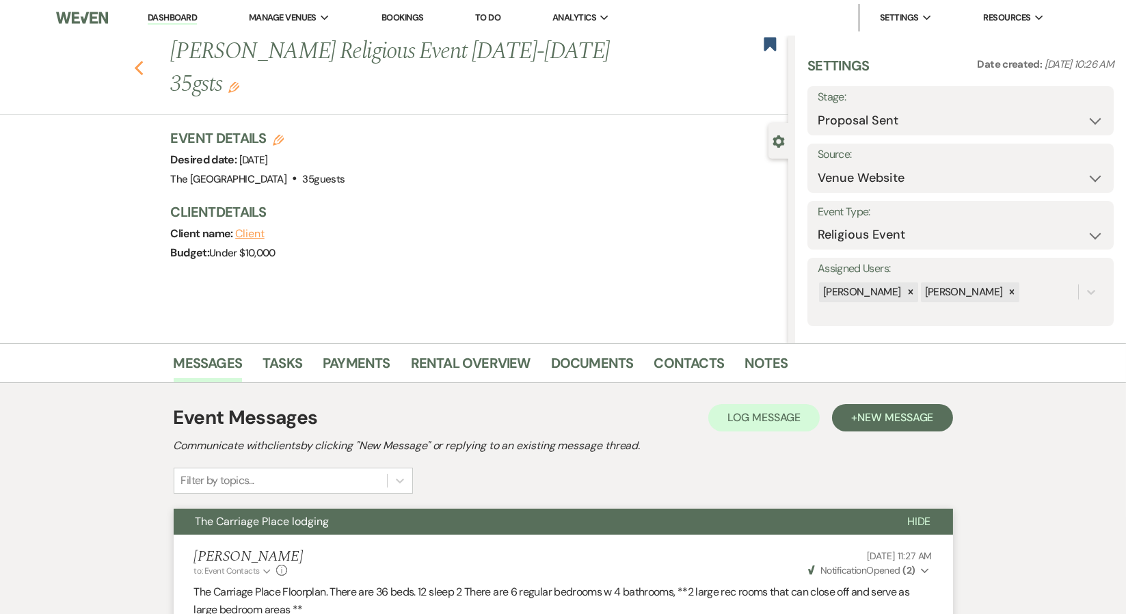
click at [144, 66] on icon "Previous" at bounding box center [139, 68] width 10 height 16
select select "6"
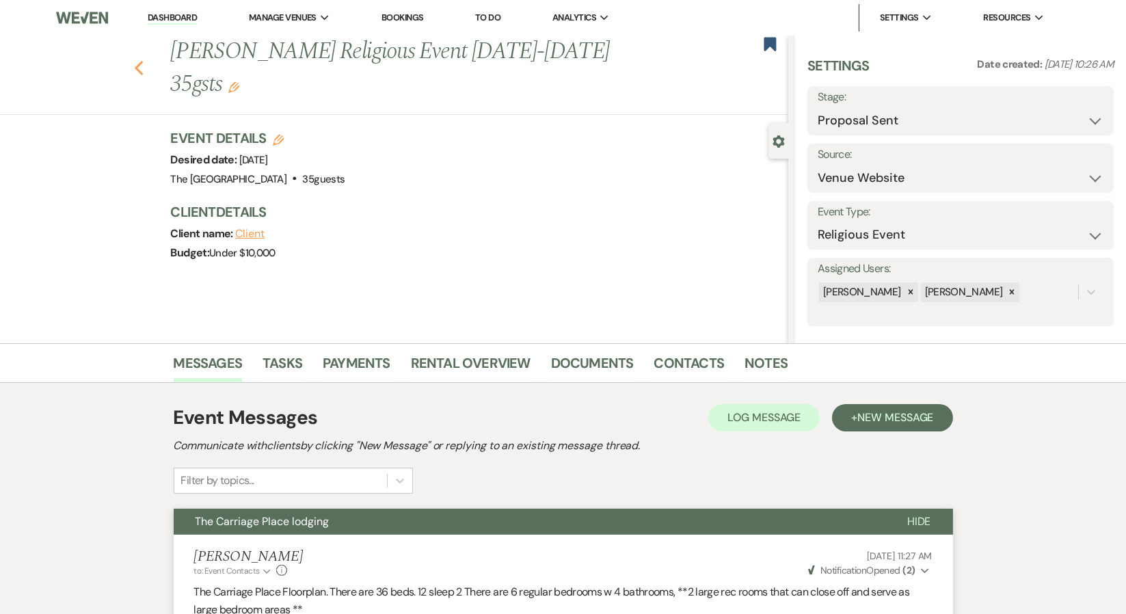
select select "6"
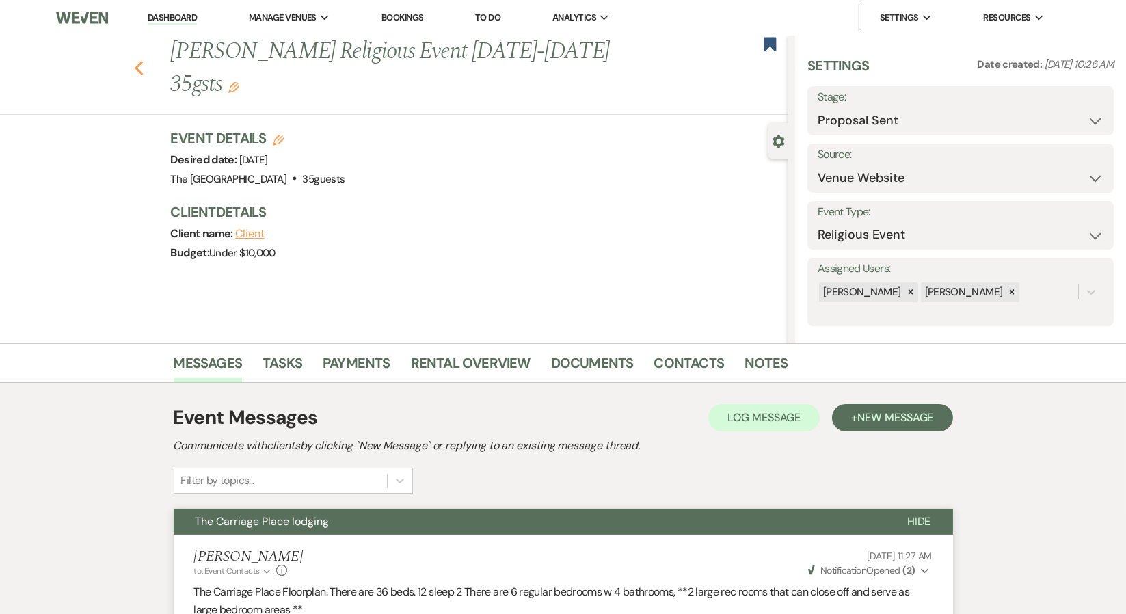
select select "6"
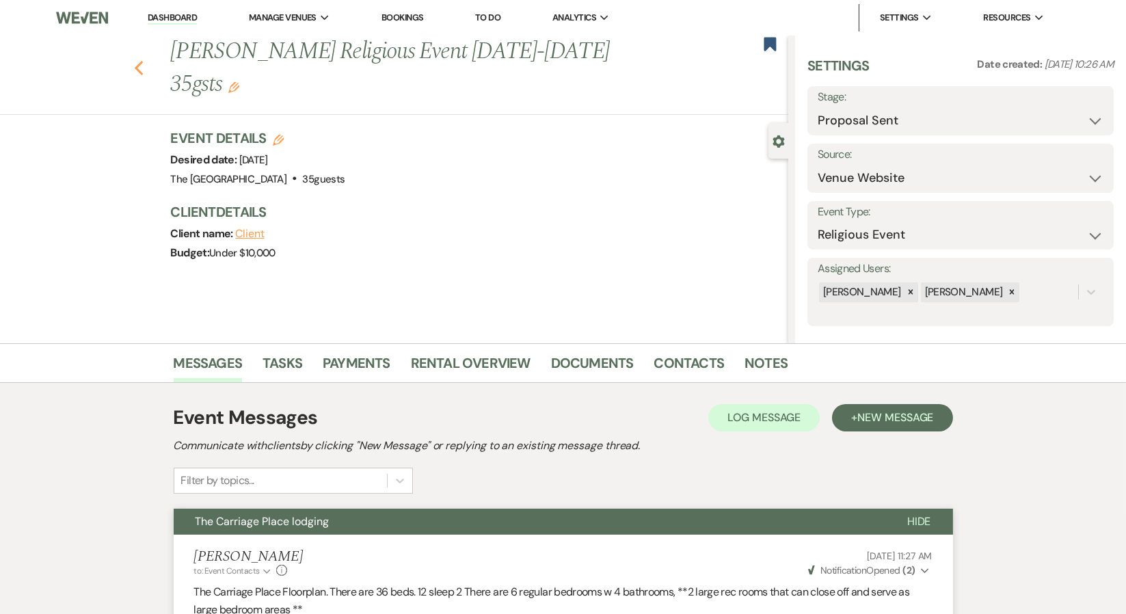
select select "6"
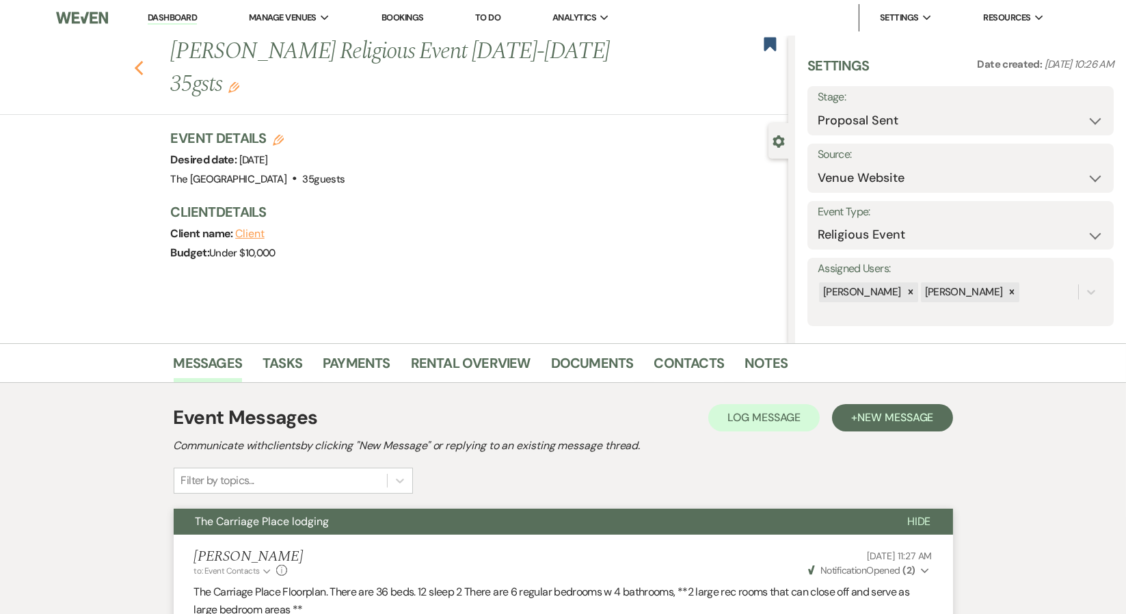
select select "6"
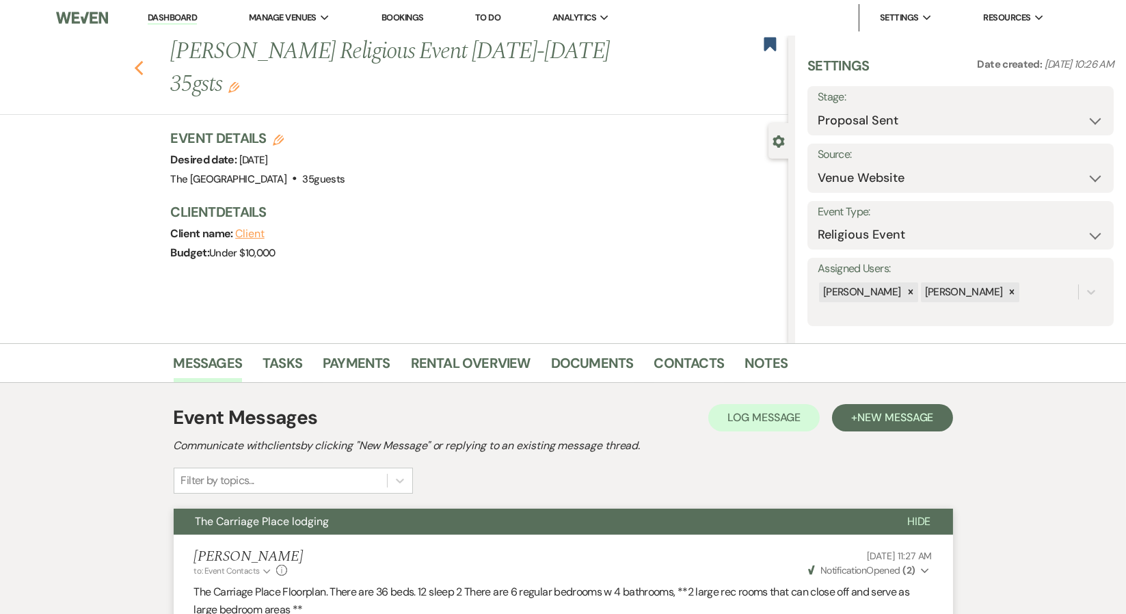
select select "6"
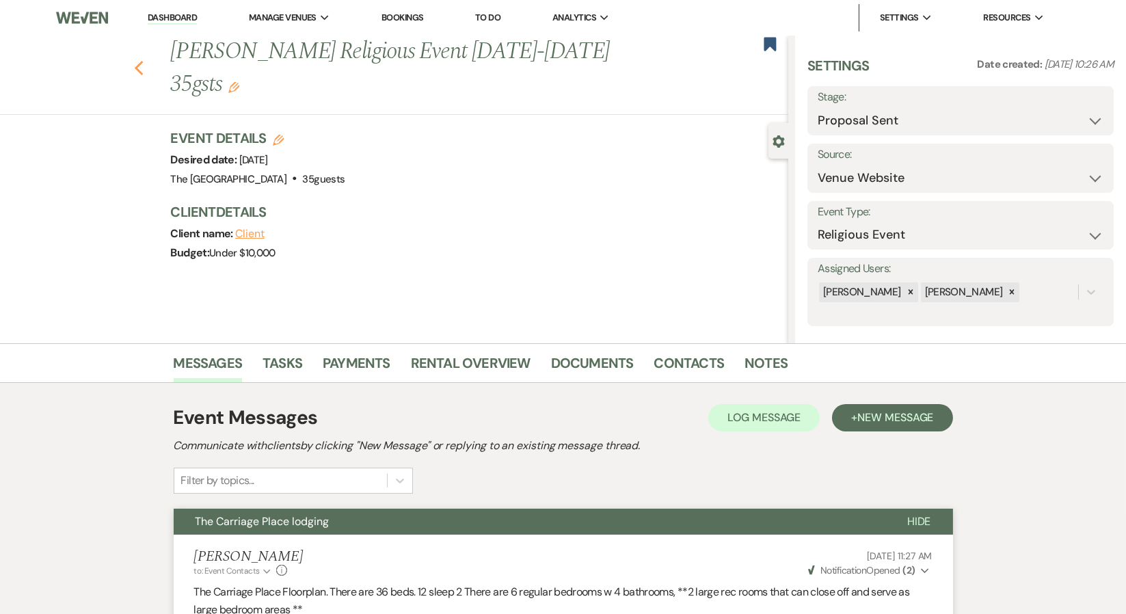
select select "6"
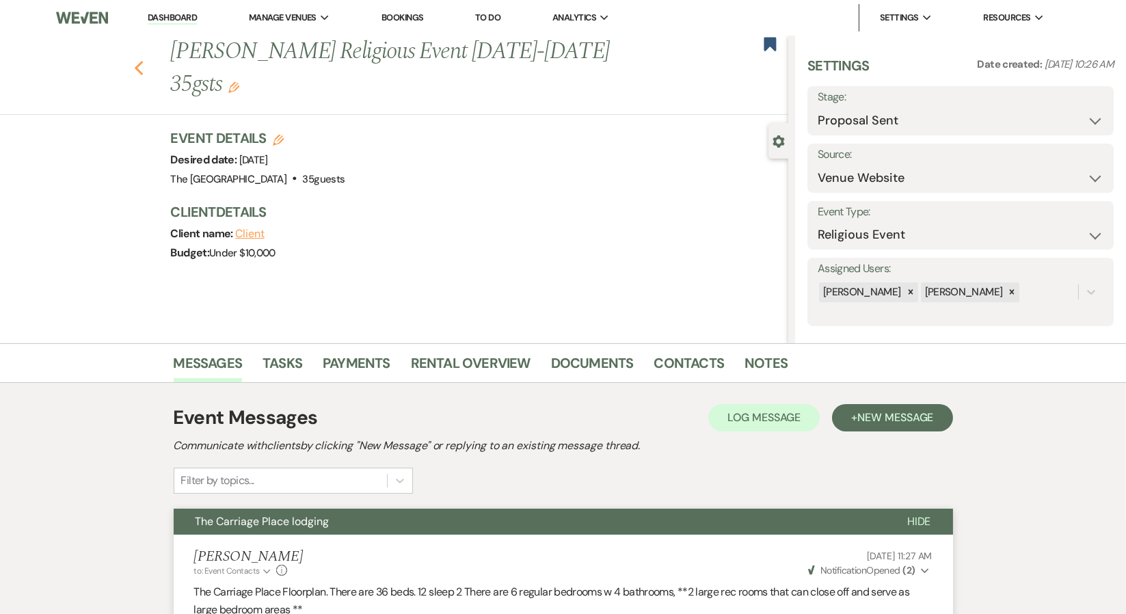
select select "6"
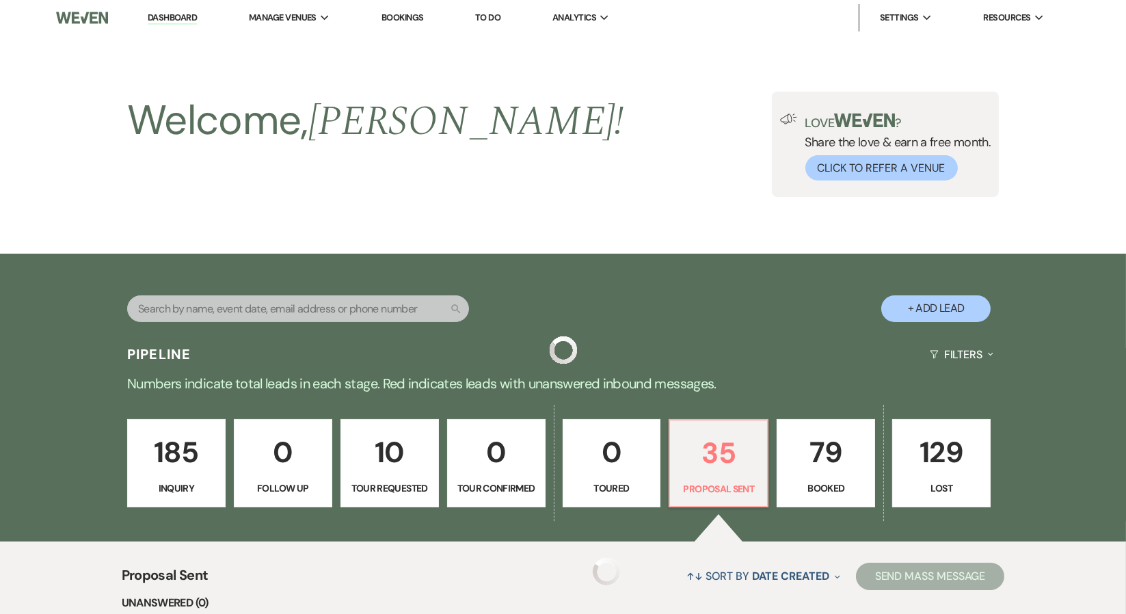
scroll to position [232, 0]
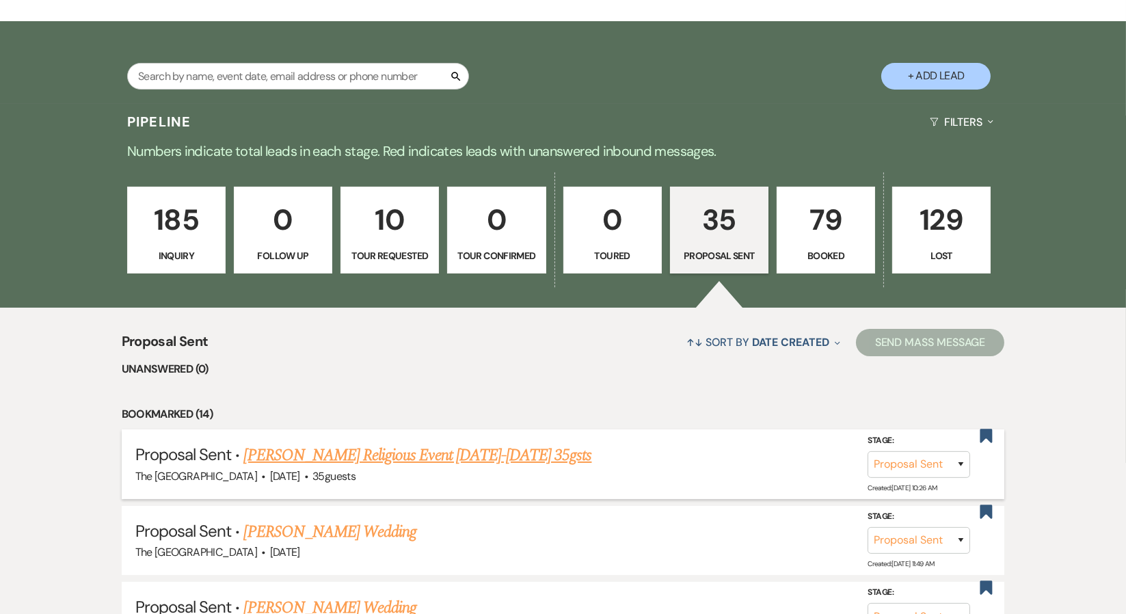
click at [380, 457] on link "[PERSON_NAME] Religious Event [DATE]-[DATE] 35gsts" at bounding box center [418, 455] width 348 height 25
select select "6"
select select "5"
select select "12"
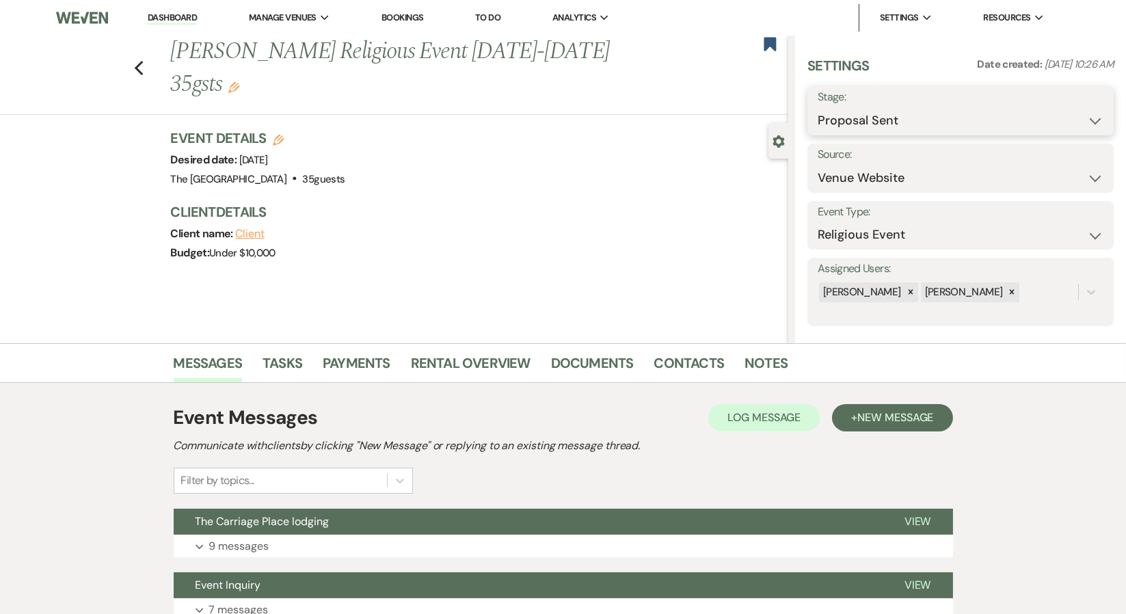
click at [899, 109] on select "Inquiry Follow Up Tour Requested Tour Confirmed Toured Proposal Sent Booked Lost" at bounding box center [960, 120] width 286 height 27
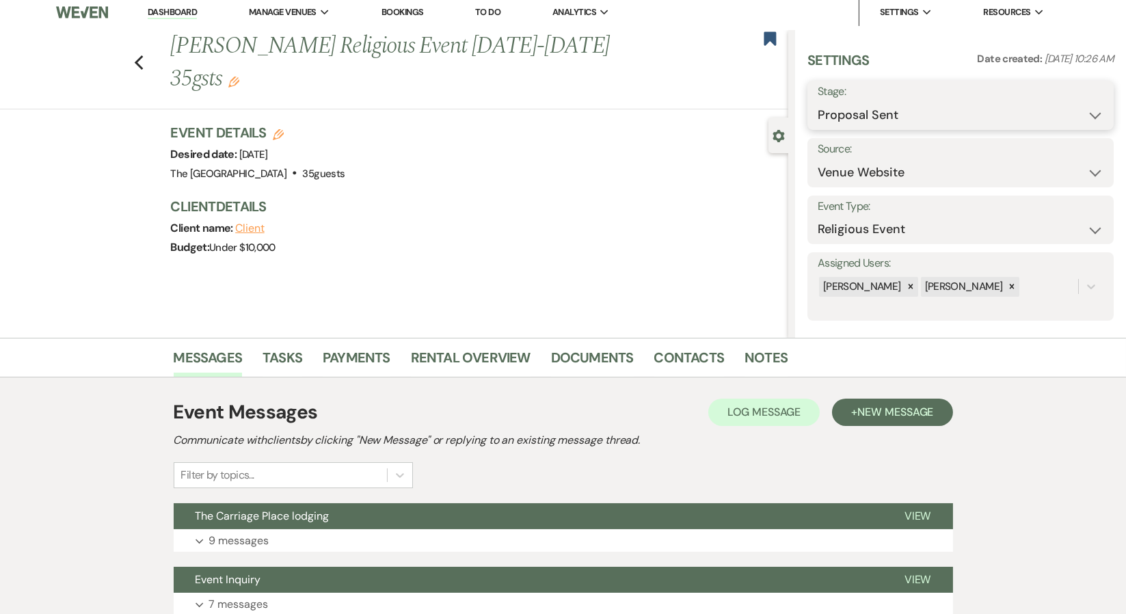
scroll to position [115, 0]
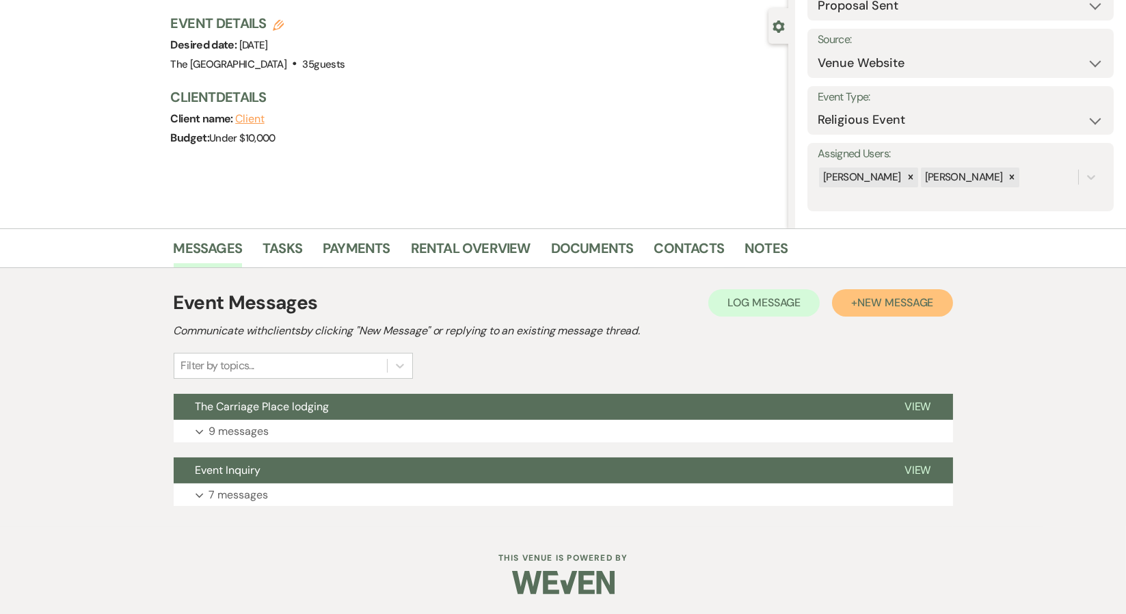
click at [889, 299] on span "New Message" at bounding box center [895, 302] width 76 height 14
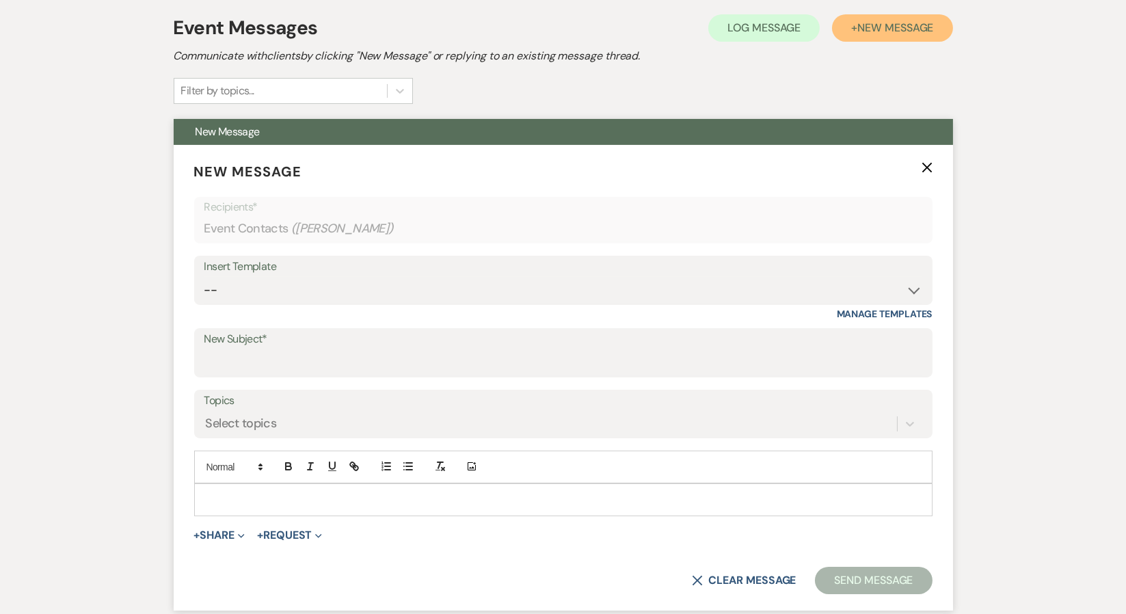
scroll to position [623, 0]
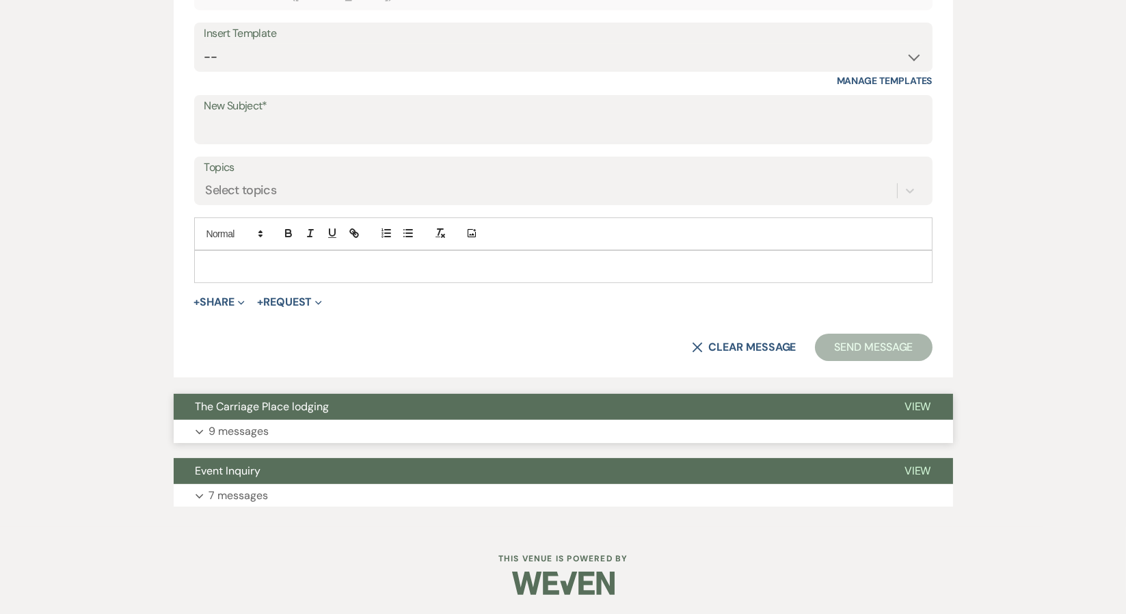
click at [249, 425] on p "9 messages" at bounding box center [239, 431] width 60 height 18
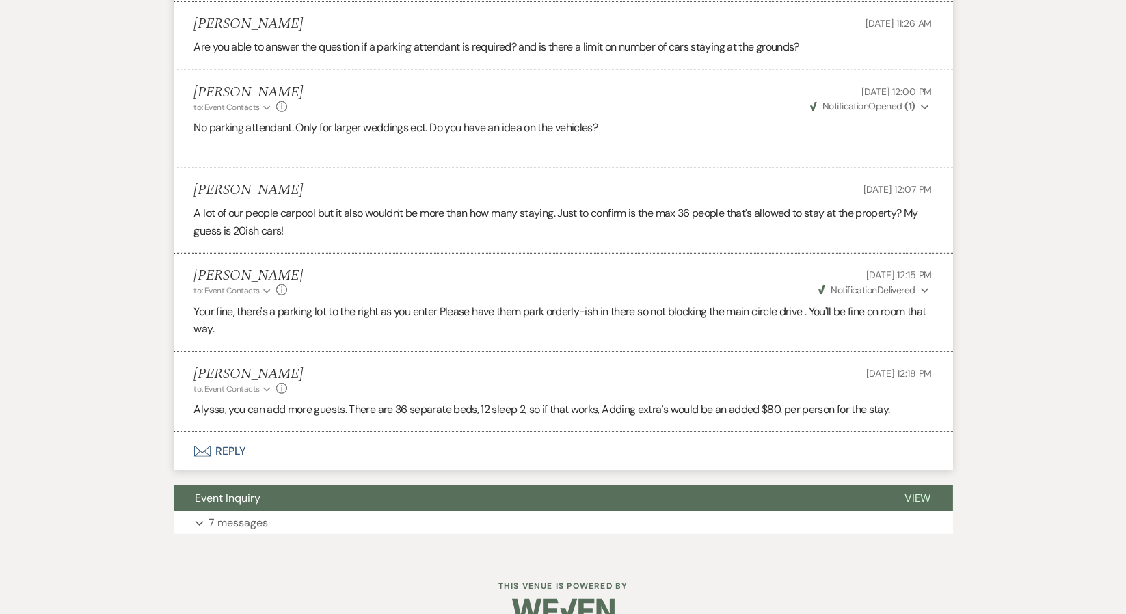
scroll to position [1765, 0]
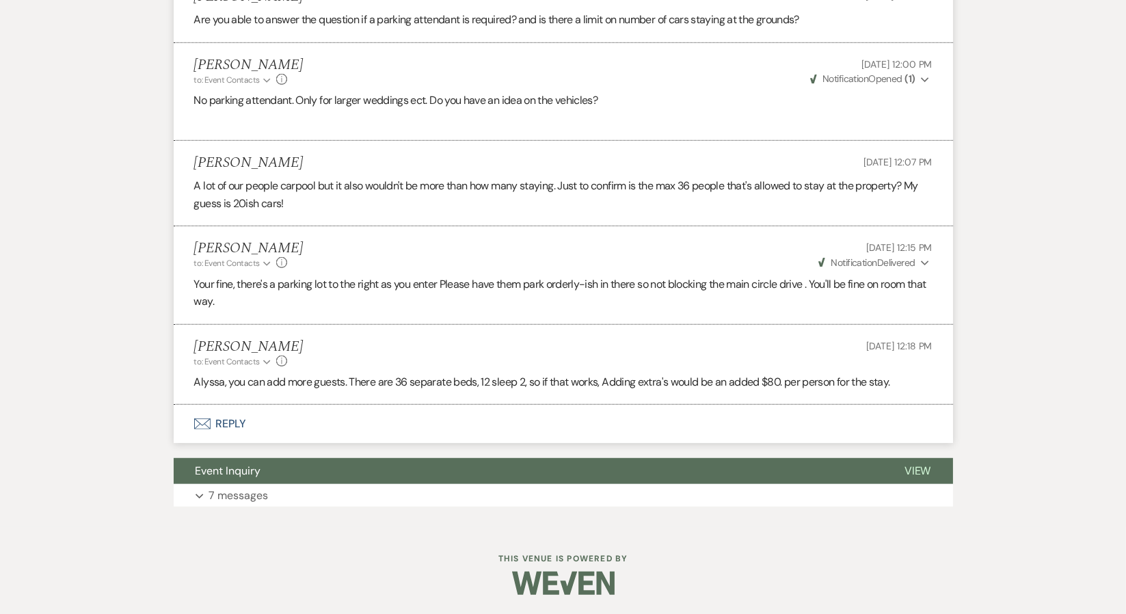
click at [230, 421] on button "Envelope Reply" at bounding box center [563, 424] width 779 height 38
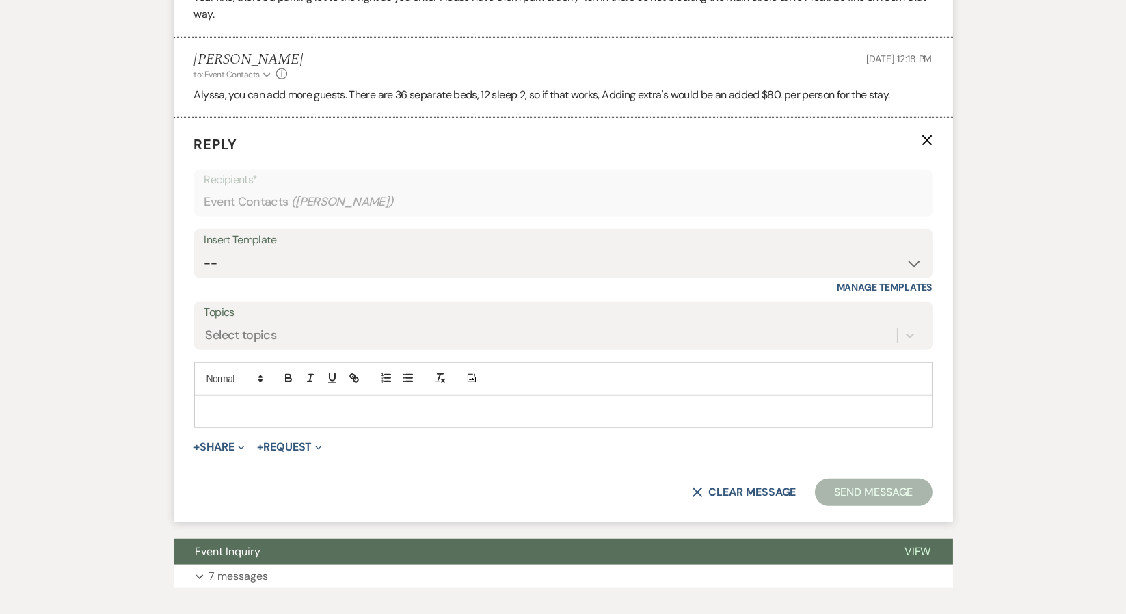
scroll to position [2063, 0]
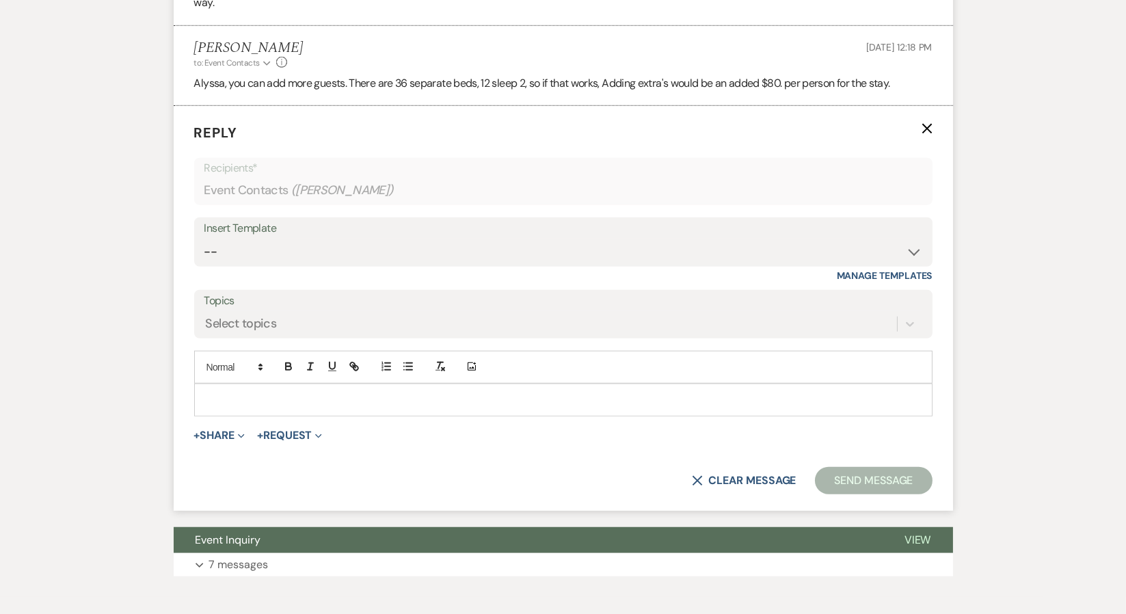
click at [202, 390] on div at bounding box center [563, 399] width 737 height 31
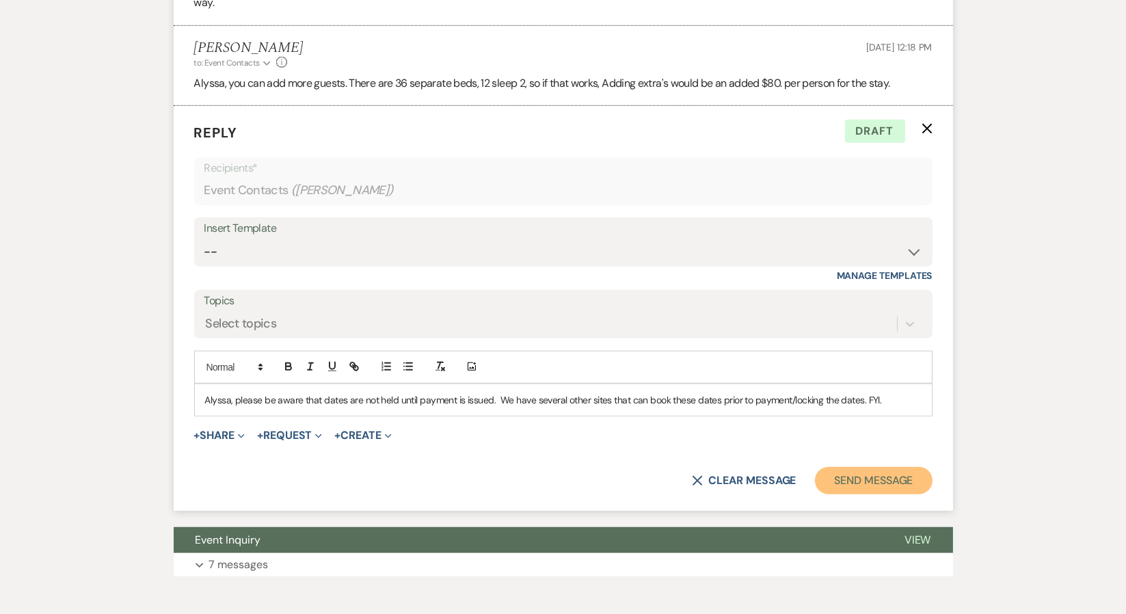
click at [874, 479] on button "Send Message" at bounding box center [873, 480] width 117 height 27
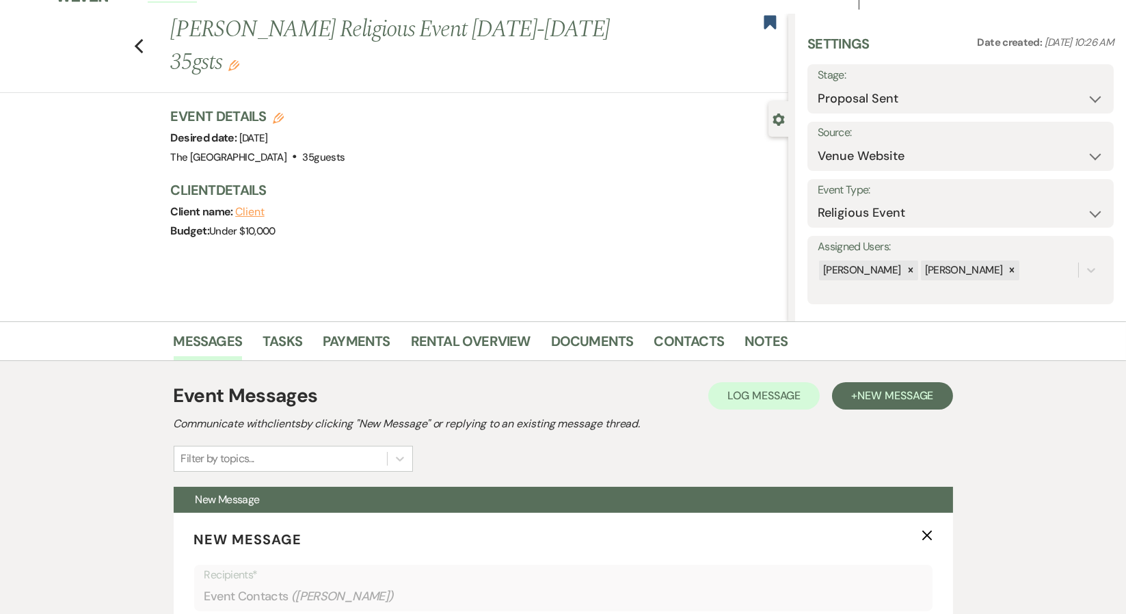
scroll to position [0, 0]
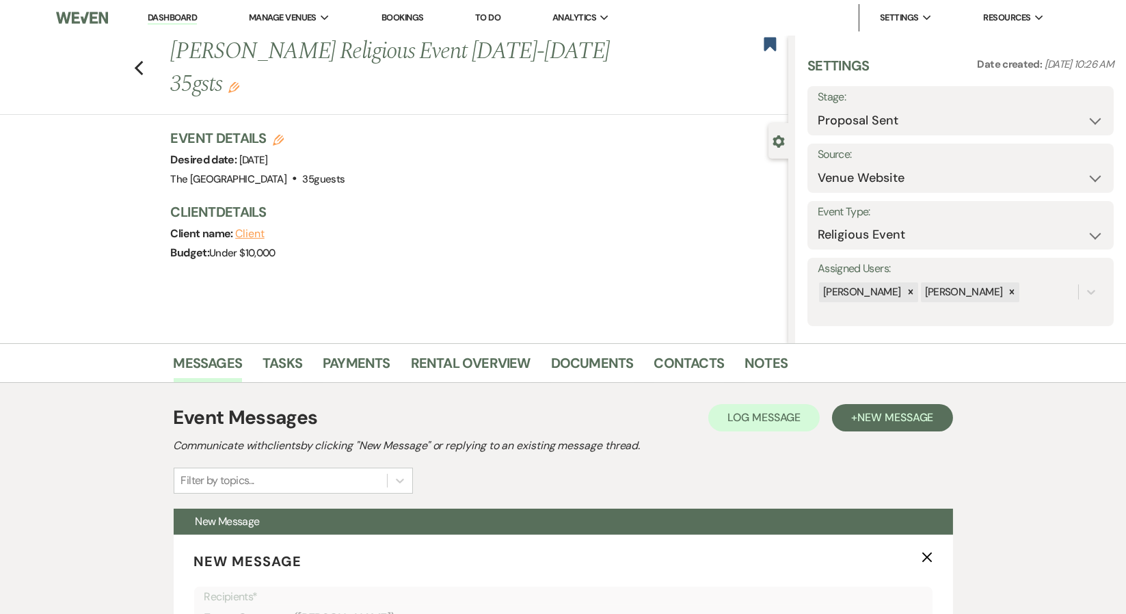
click at [284, 138] on icon "Edit" at bounding box center [278, 140] width 11 height 11
select select "613"
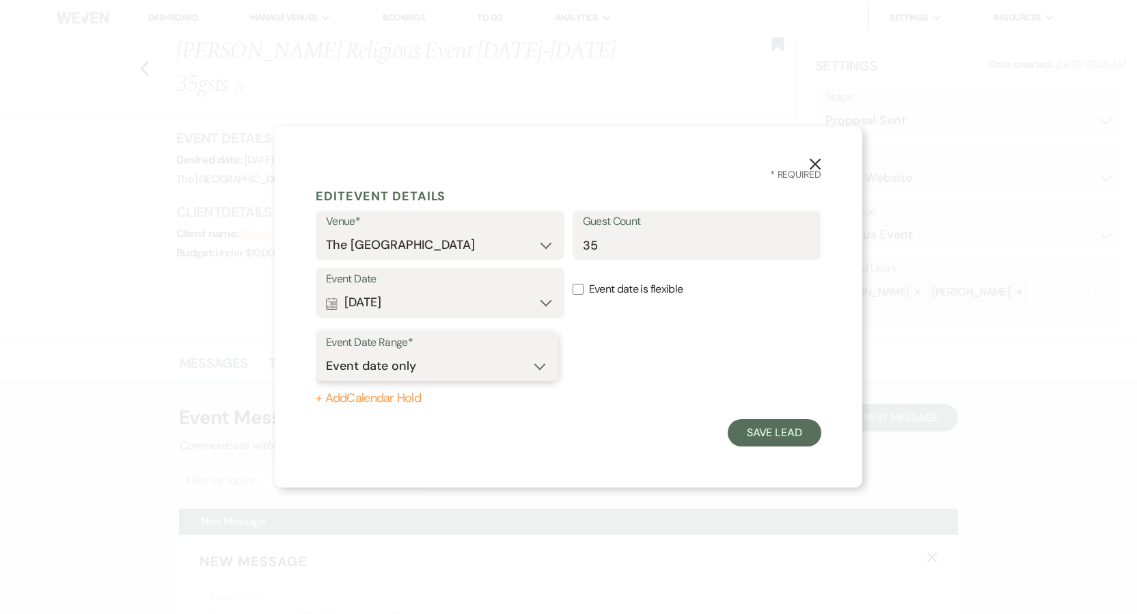
click at [383, 363] on select "Event date only Event date and" at bounding box center [437, 366] width 222 height 27
select select "eventDateAnd"
click at [326, 353] on select "Event date only Event date and" at bounding box center [437, 366] width 222 height 27
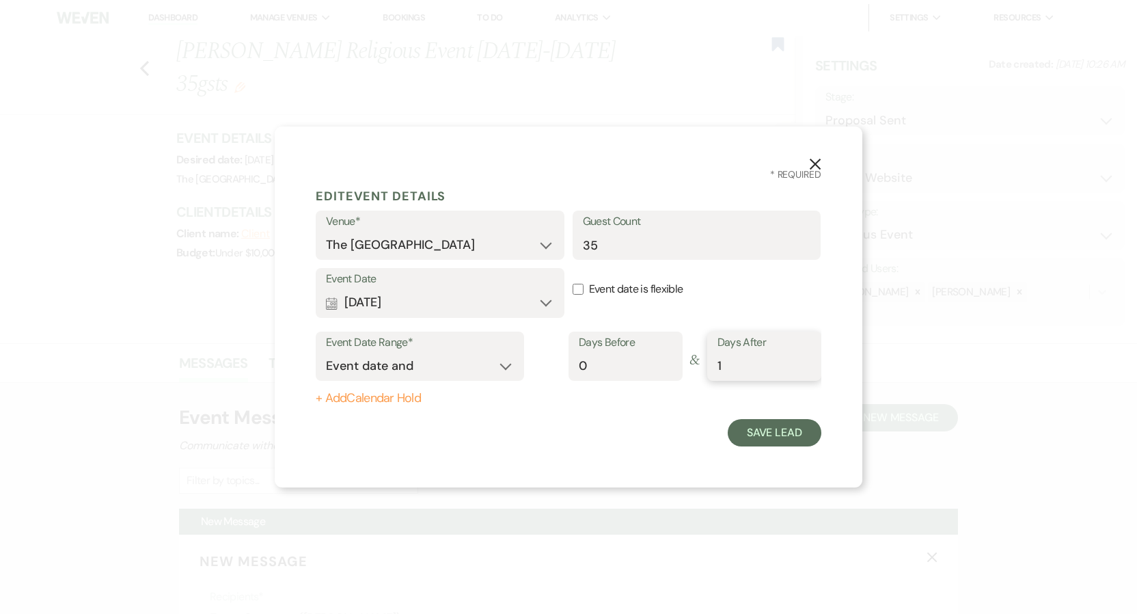
click at [803, 361] on input "1" at bounding box center [765, 366] width 94 height 27
type input "2"
click at [803, 361] on input "2" at bounding box center [765, 366] width 94 height 27
click at [781, 433] on button "Save Lead" at bounding box center [775, 432] width 94 height 27
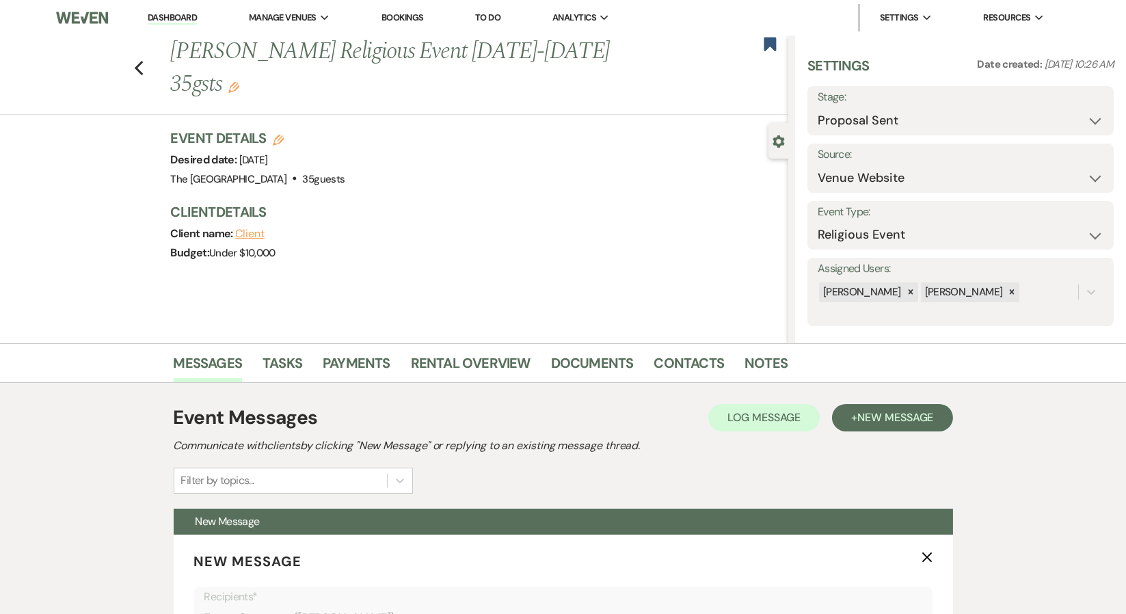
click at [284, 136] on use "button" at bounding box center [278, 140] width 11 height 11
select select "613"
select select "eventDateAnd"
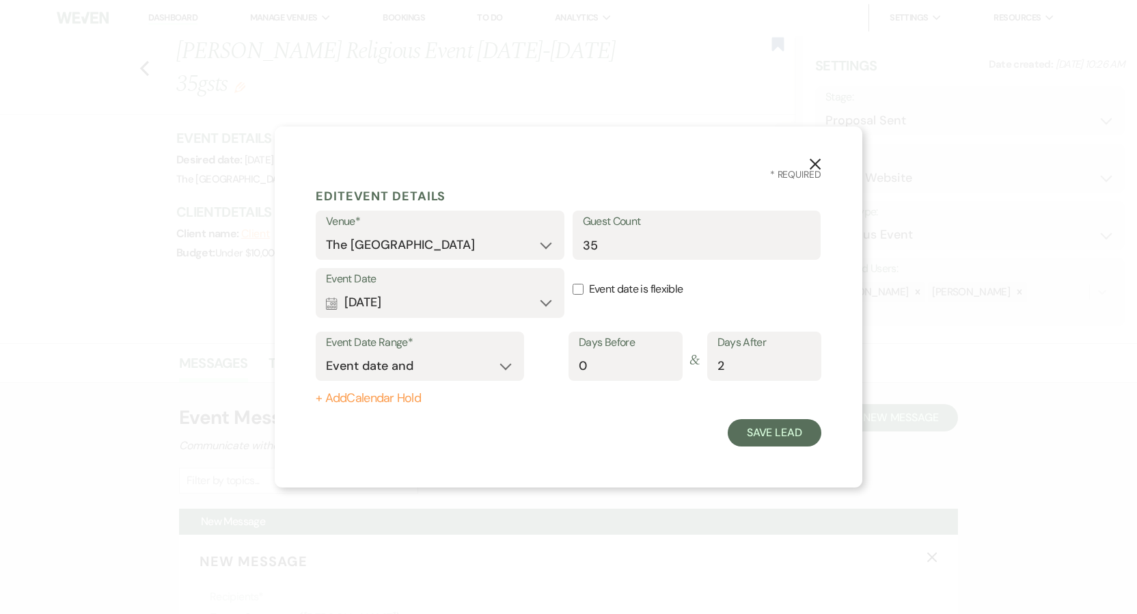
click at [373, 395] on button "+ Add Calendar Hold" at bounding box center [437, 399] width 243 height 14
select select "false"
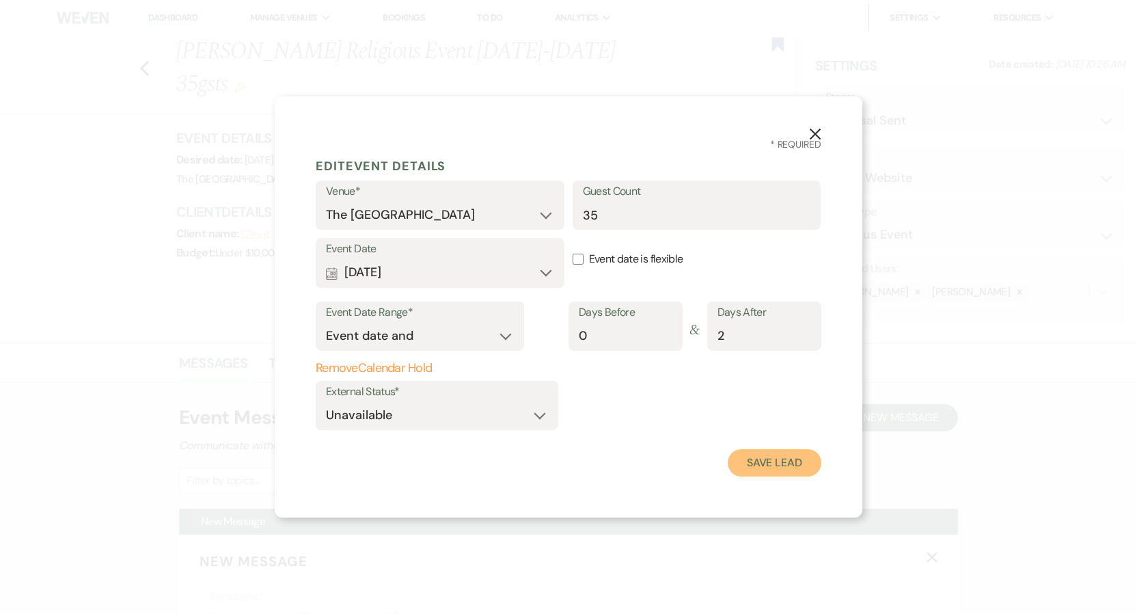
click at [755, 463] on button "Save Lead" at bounding box center [775, 462] width 94 height 27
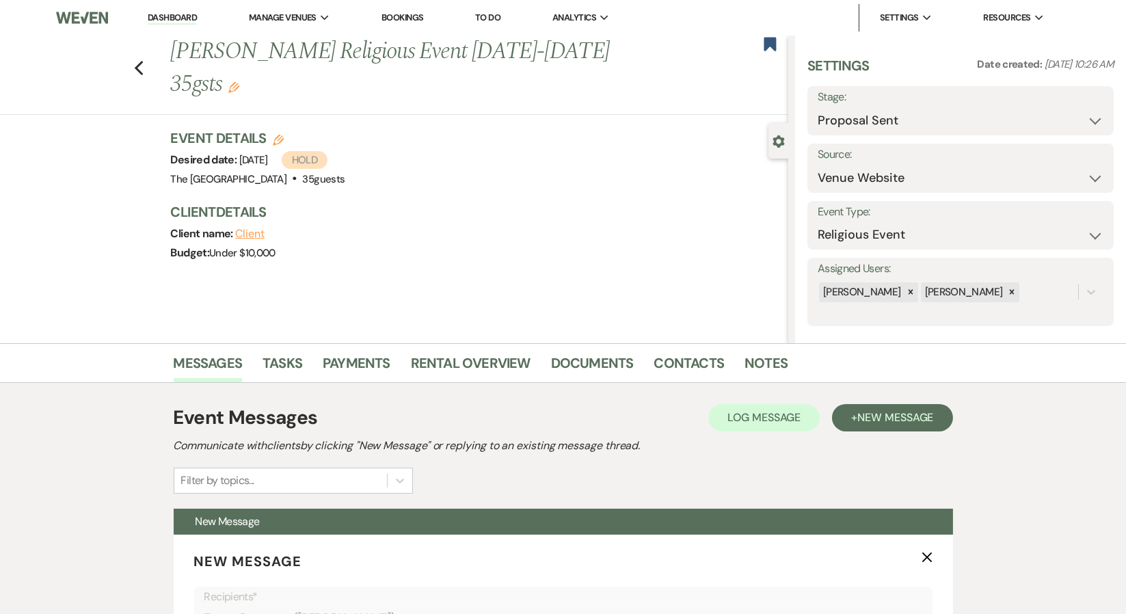
click at [137, 68] on div "Previous Alyssa Renteria's Religious Event Nov 14-16, 2025 35gsts Edit Bookmark" at bounding box center [390, 75] width 795 height 79
click at [144, 68] on icon "Previous" at bounding box center [139, 68] width 10 height 16
select select "6"
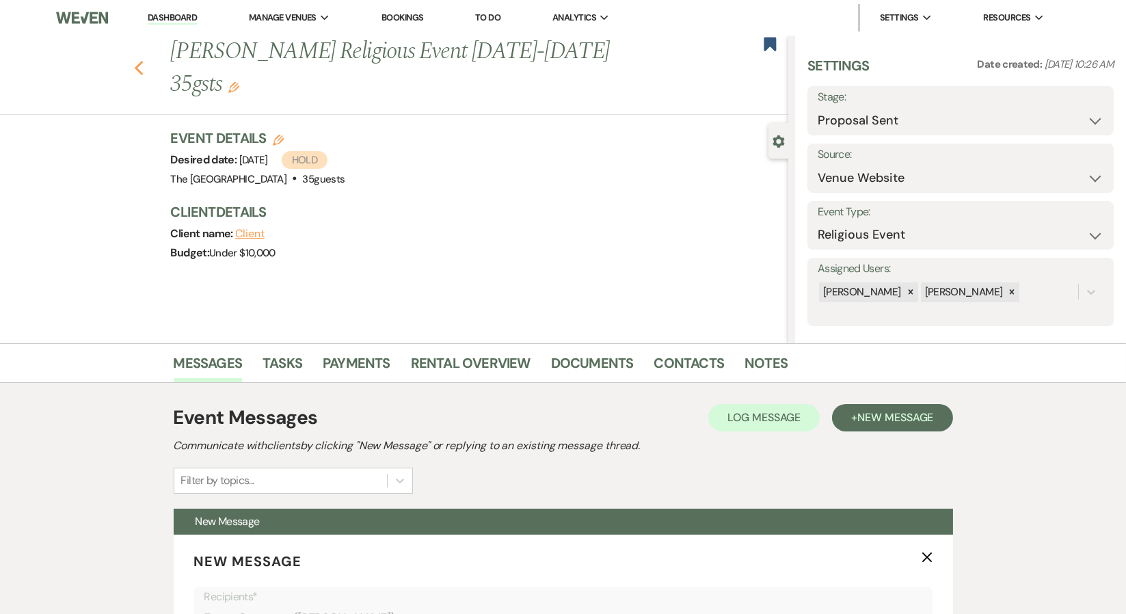
select select "6"
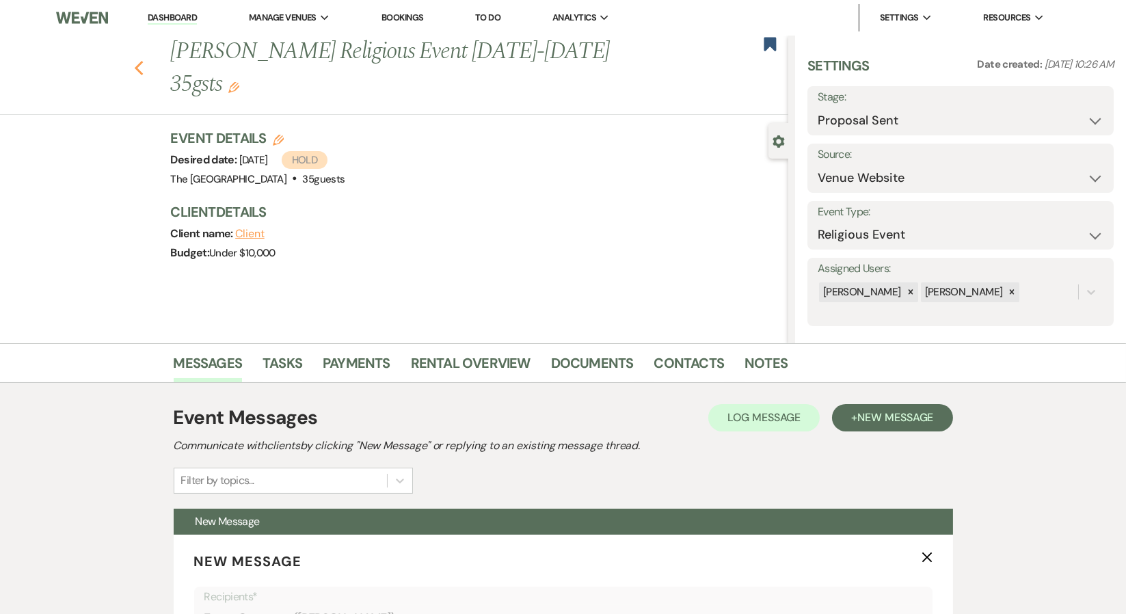
select select "6"
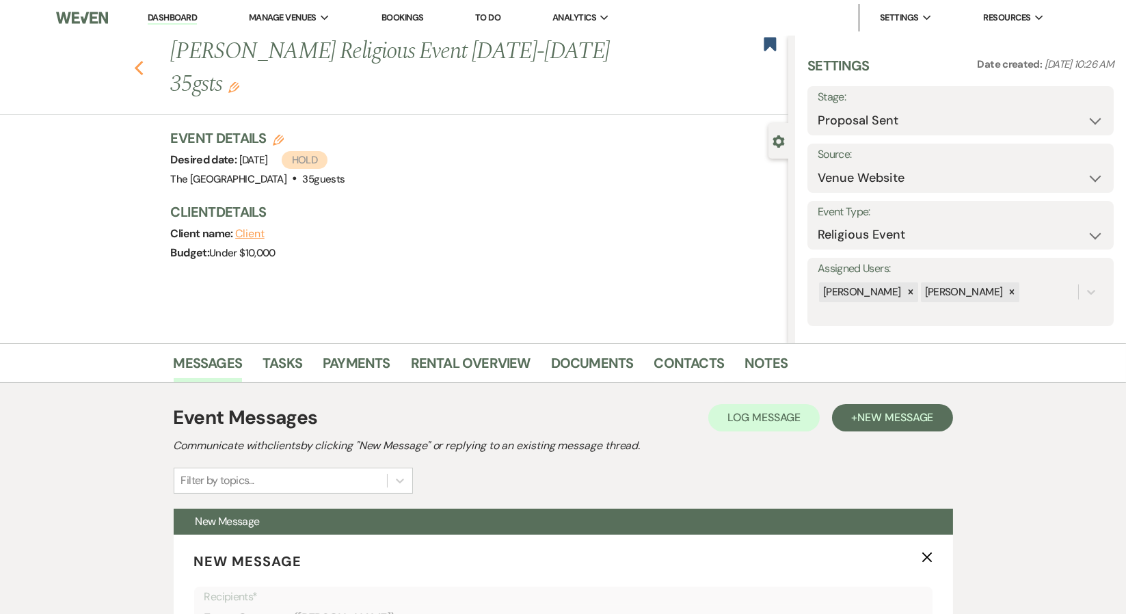
select select "6"
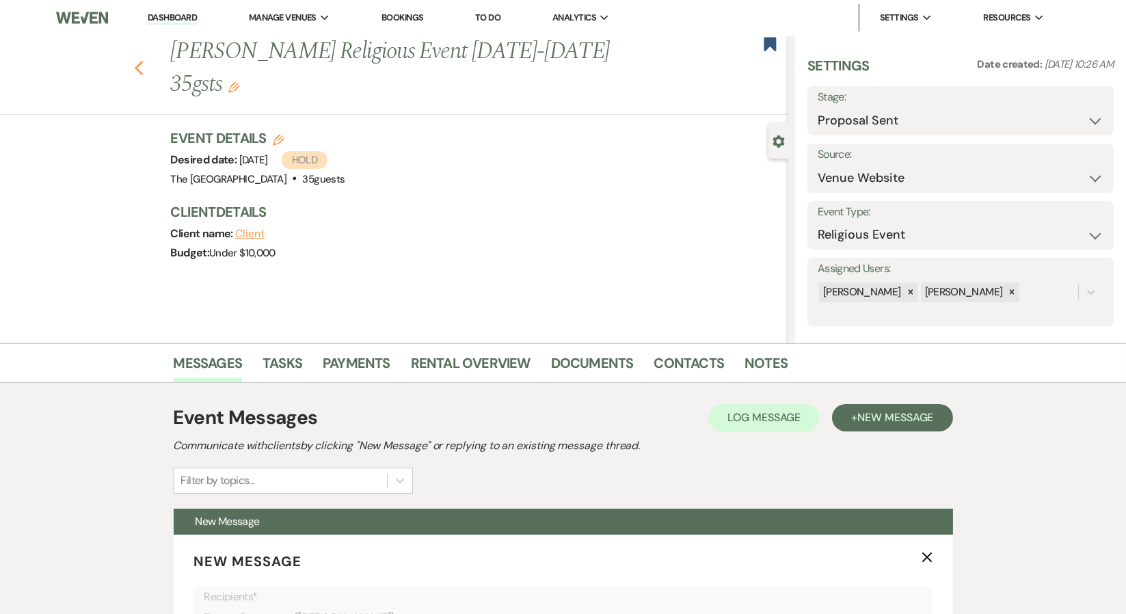
select select "6"
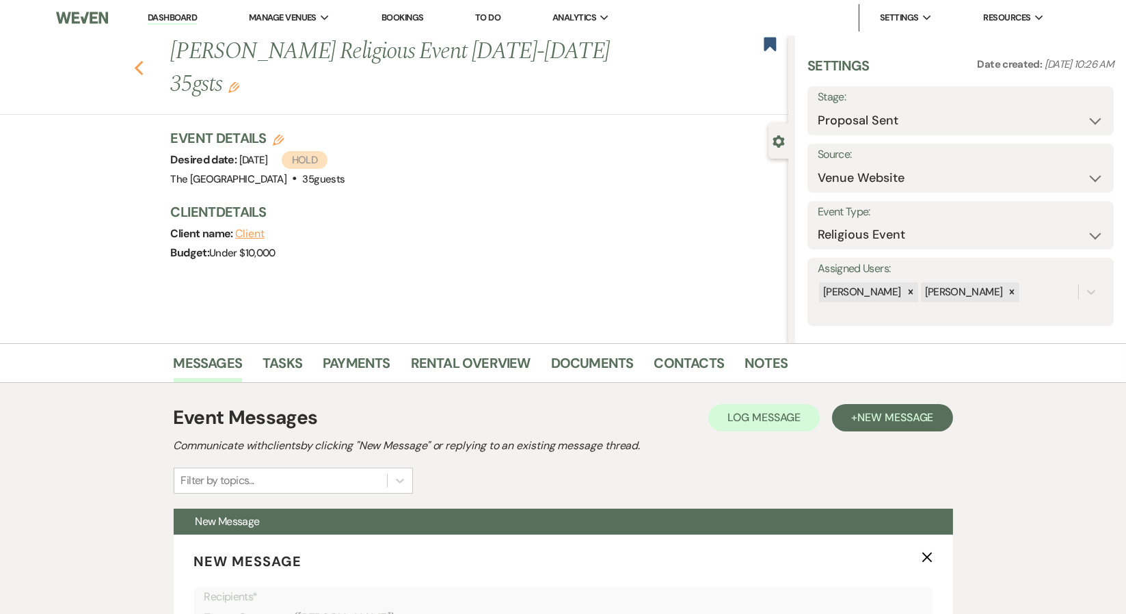
select select "6"
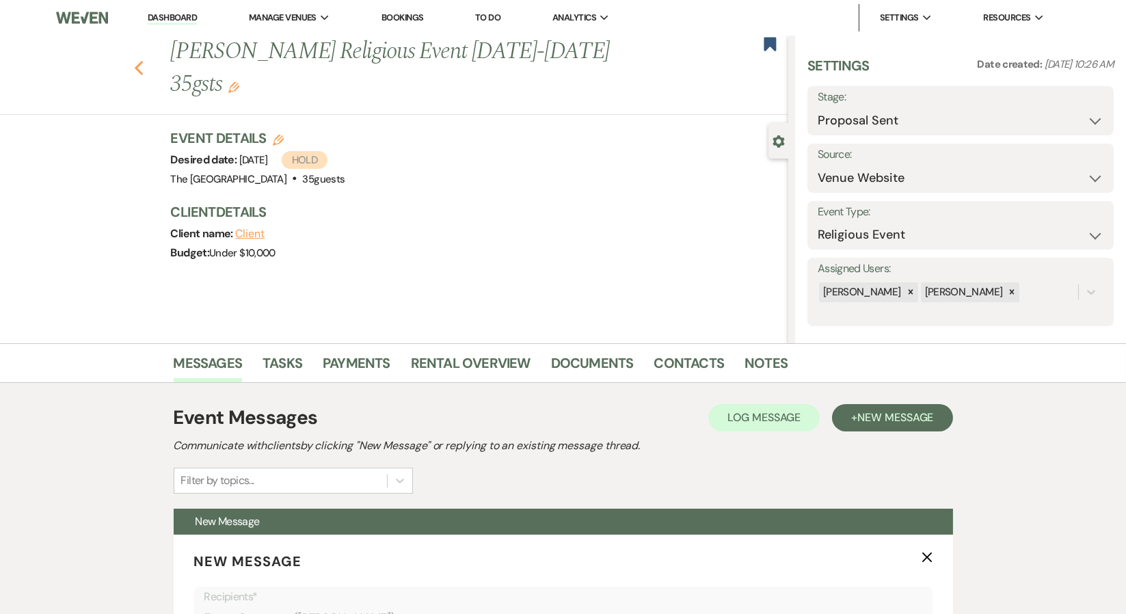
select select "6"
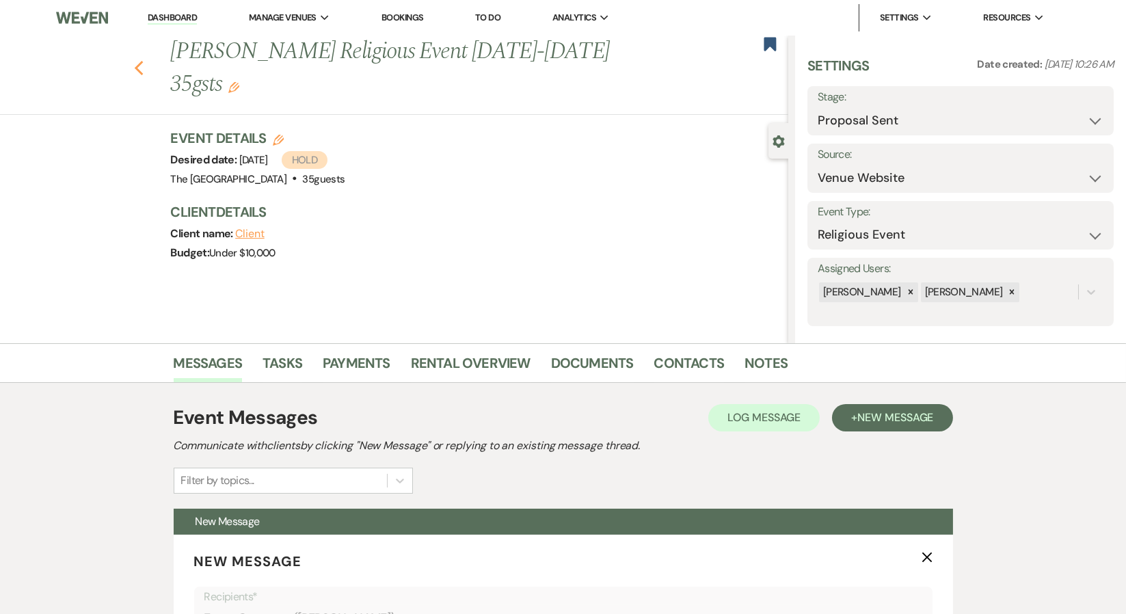
select select "6"
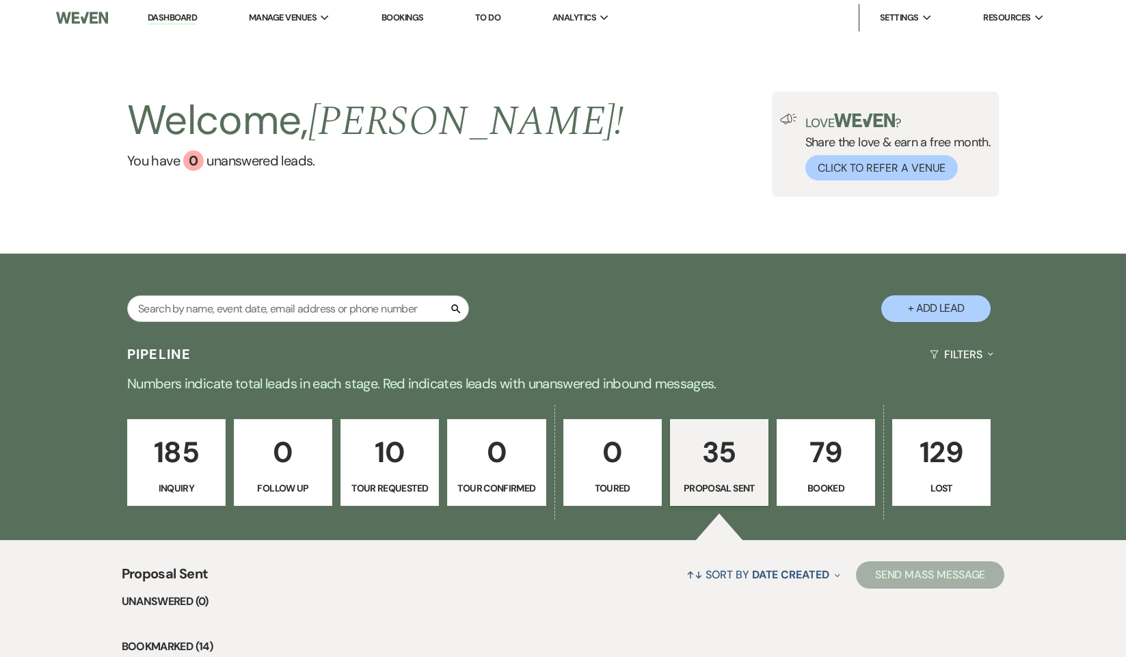
select select "6"
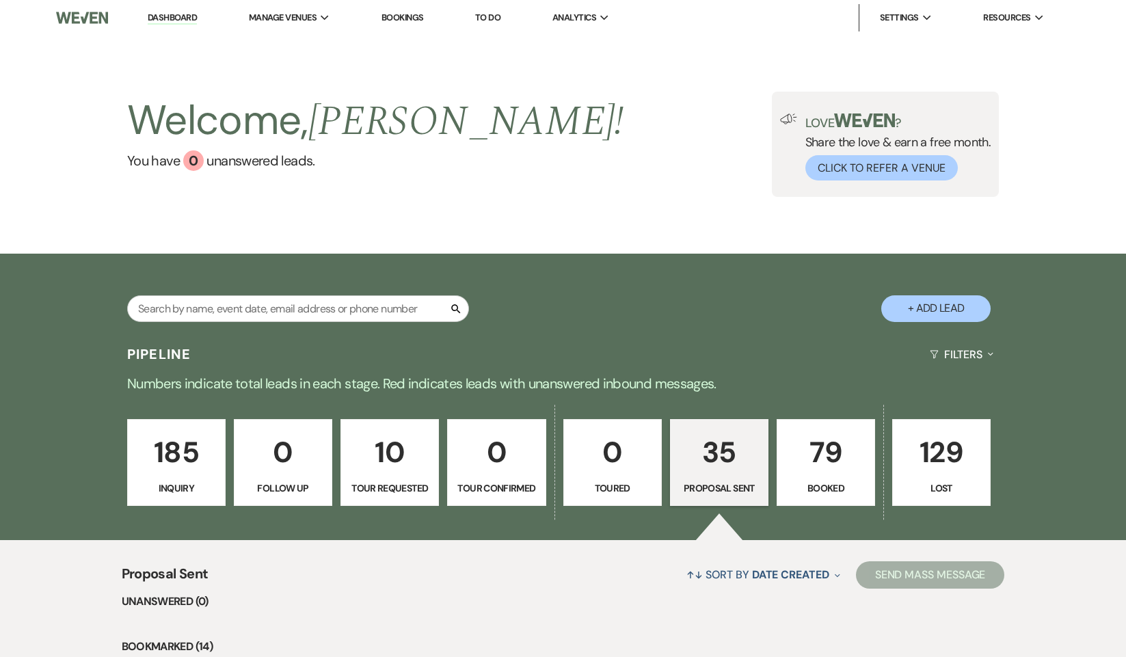
select select "6"
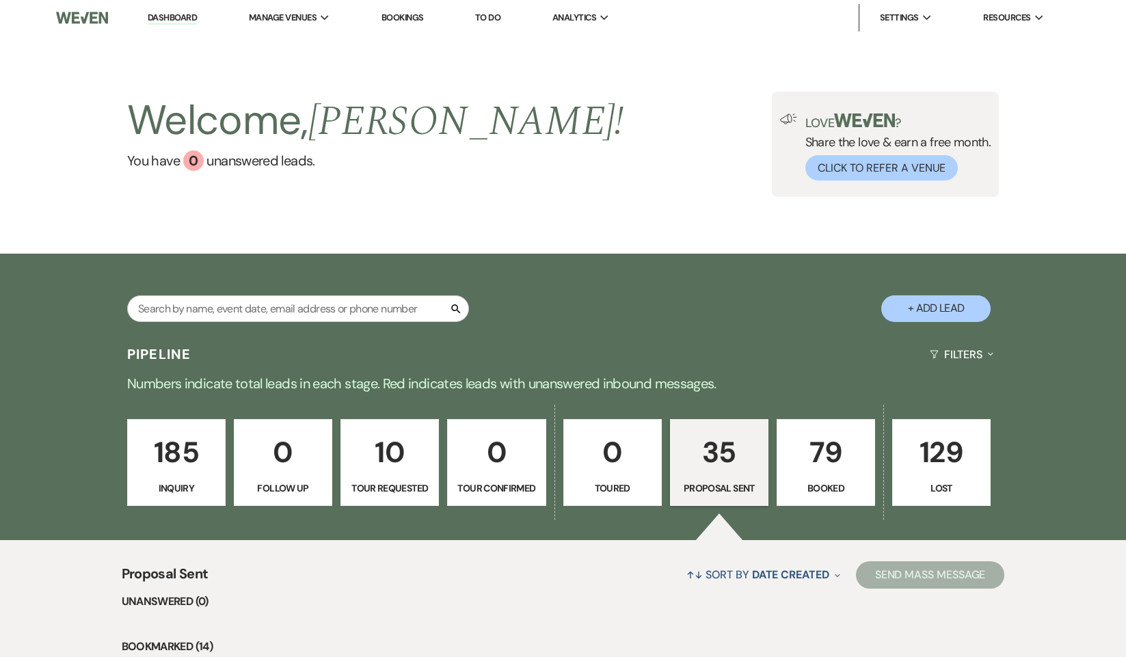
select select "6"
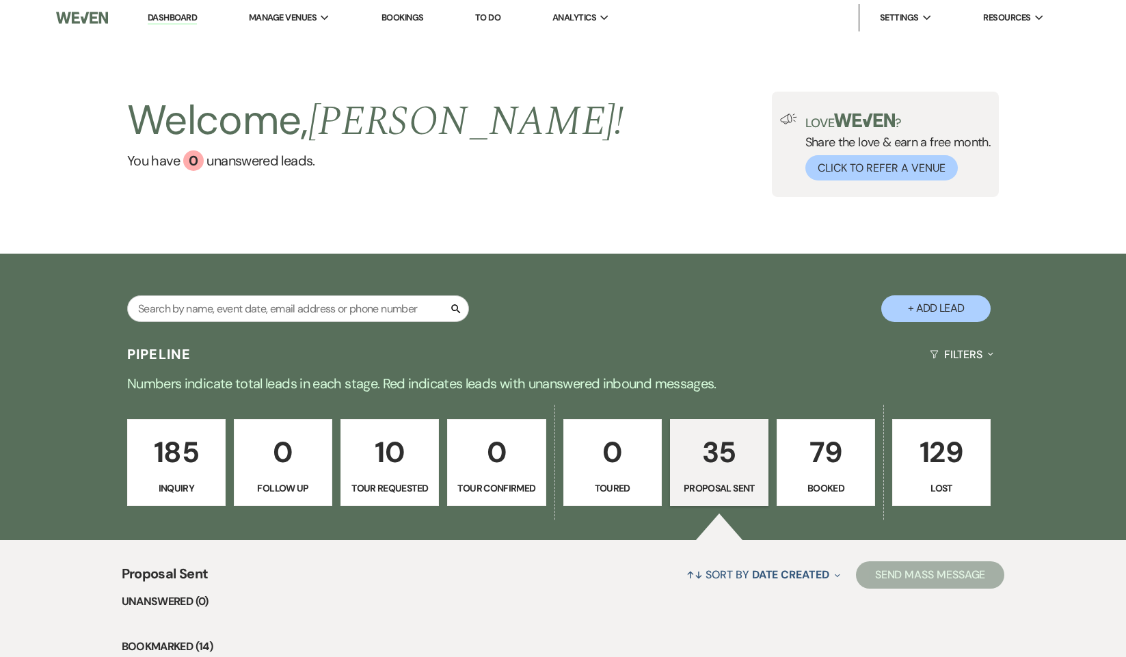
select select "6"
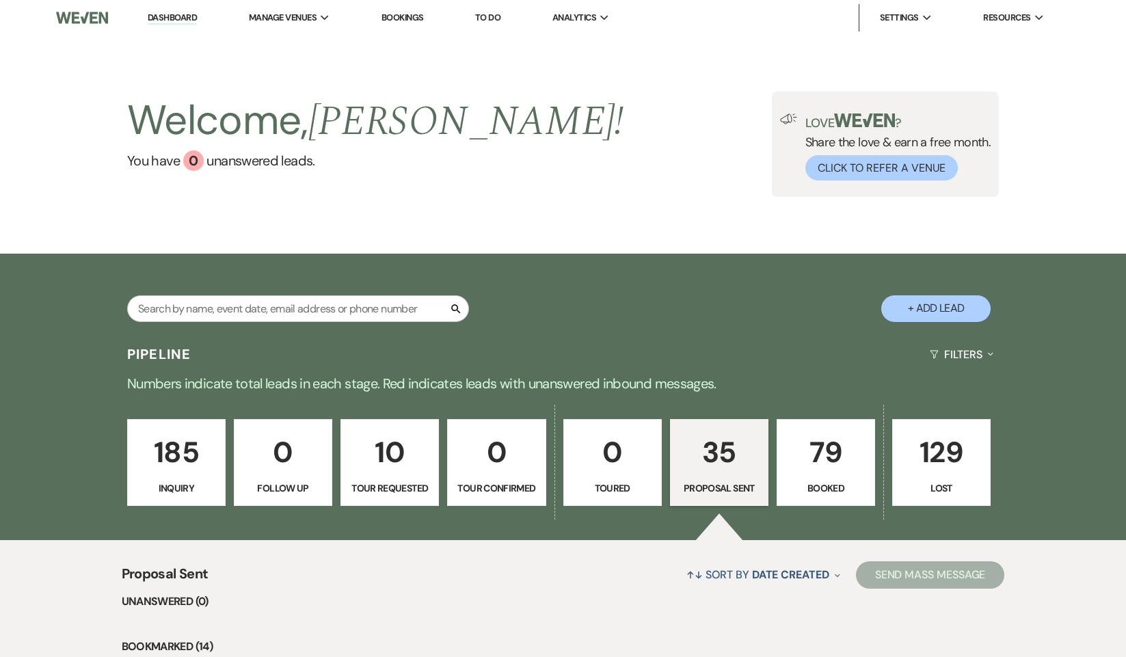
select select "6"
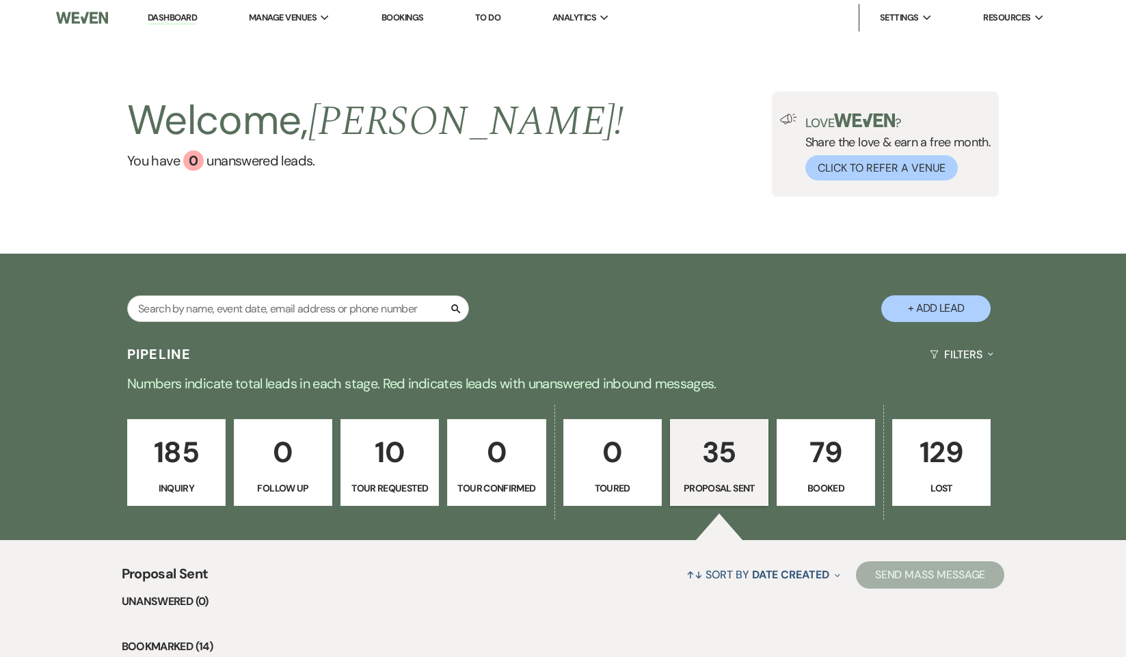
select select "6"
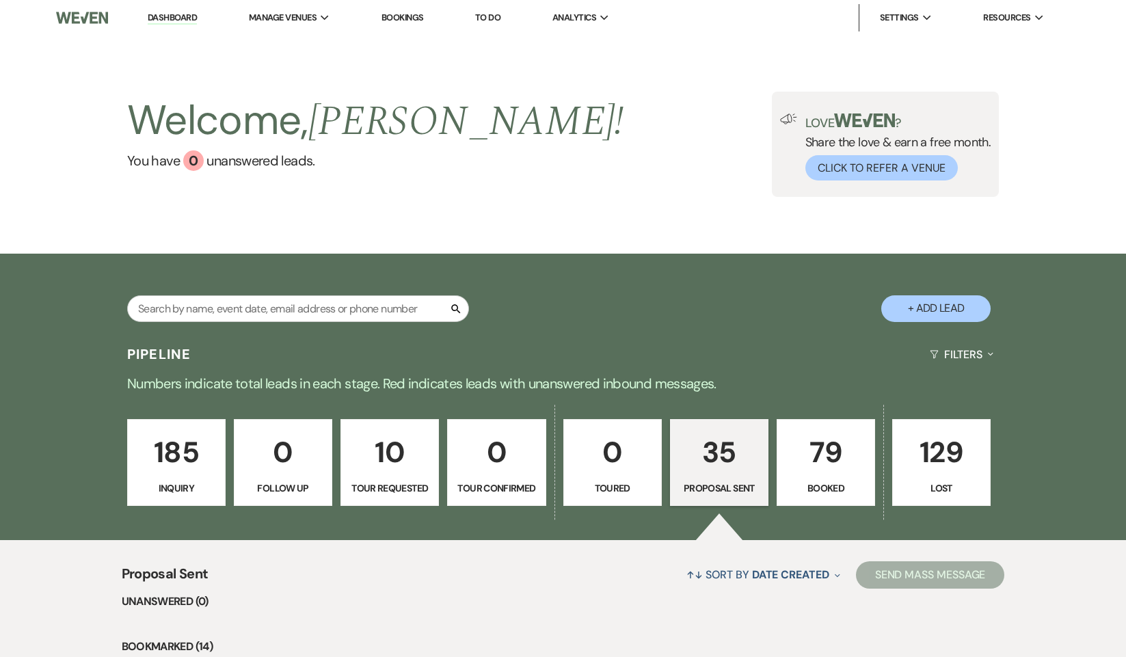
select select "6"
